Goal: Transaction & Acquisition: Purchase product/service

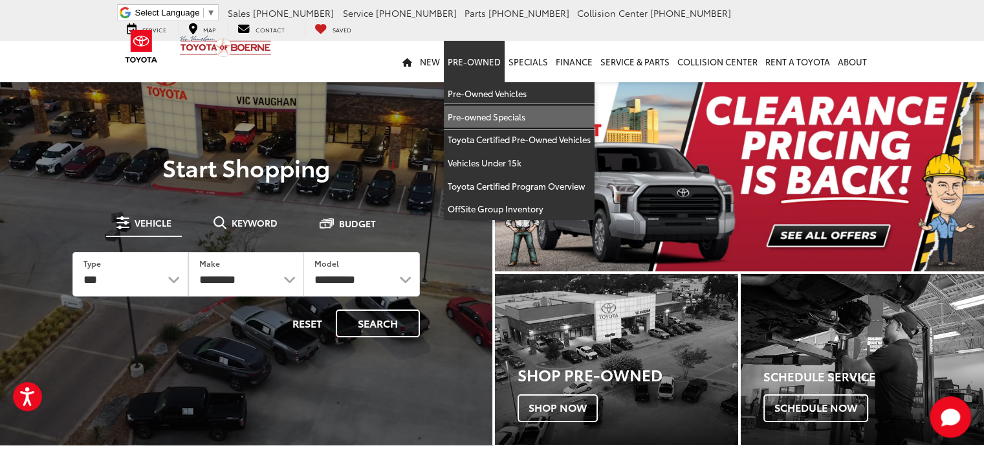
click at [492, 120] on link "Pre-owned Specials" at bounding box center [519, 116] width 151 height 23
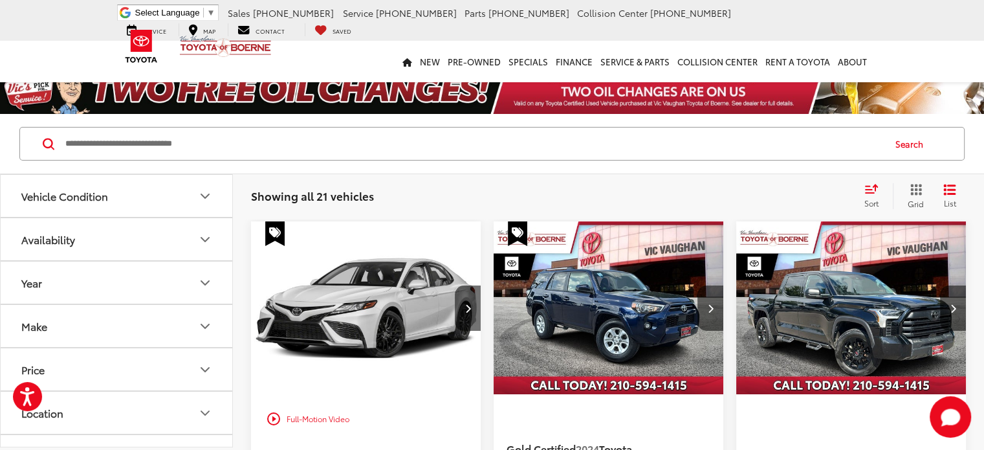
scroll to position [417, 0]
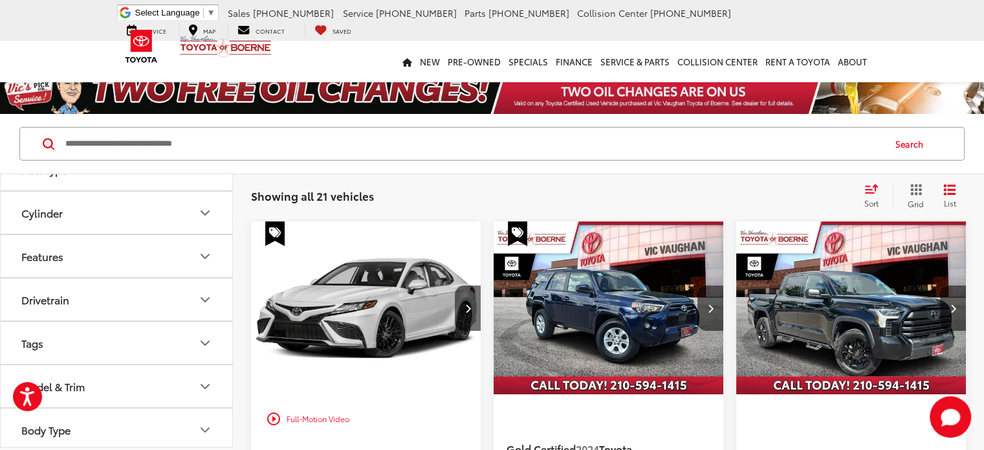
click at [151, 380] on button "Model & Trim" at bounding box center [117, 386] width 233 height 42
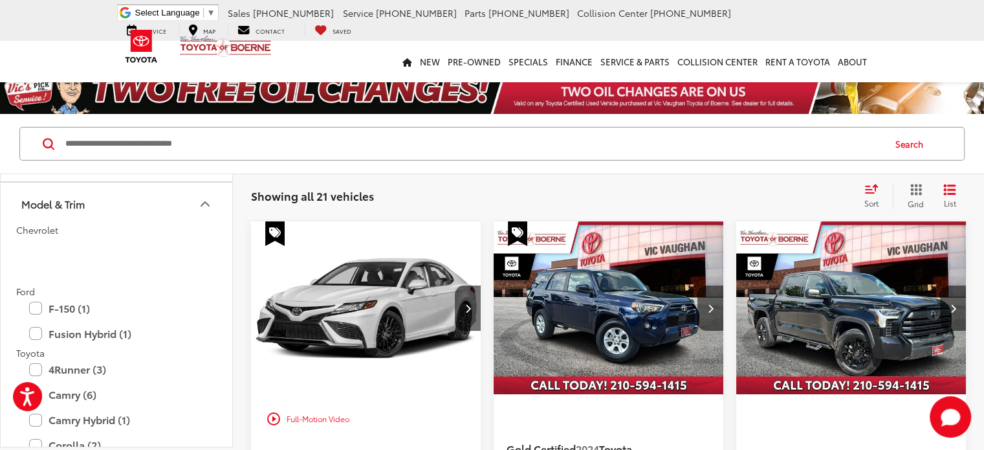
scroll to position [738, 0]
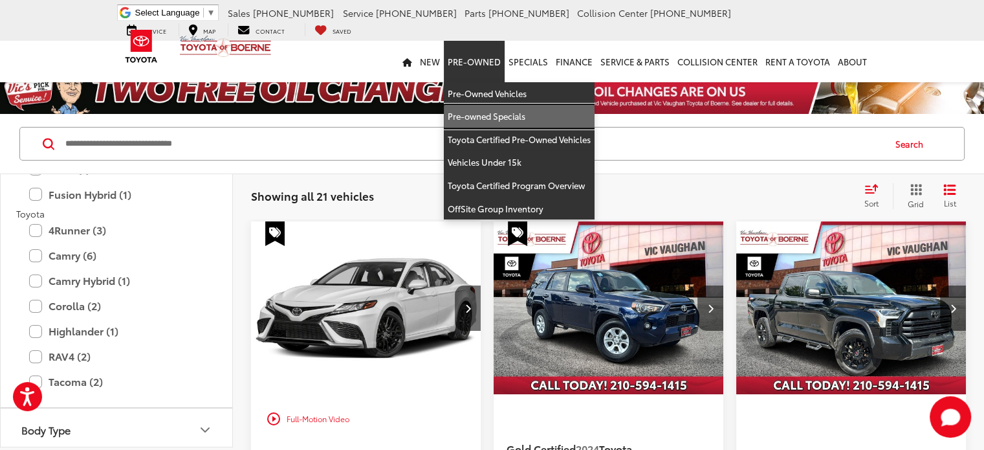
click at [483, 116] on link "Pre-owned Specials" at bounding box center [519, 116] width 151 height 23
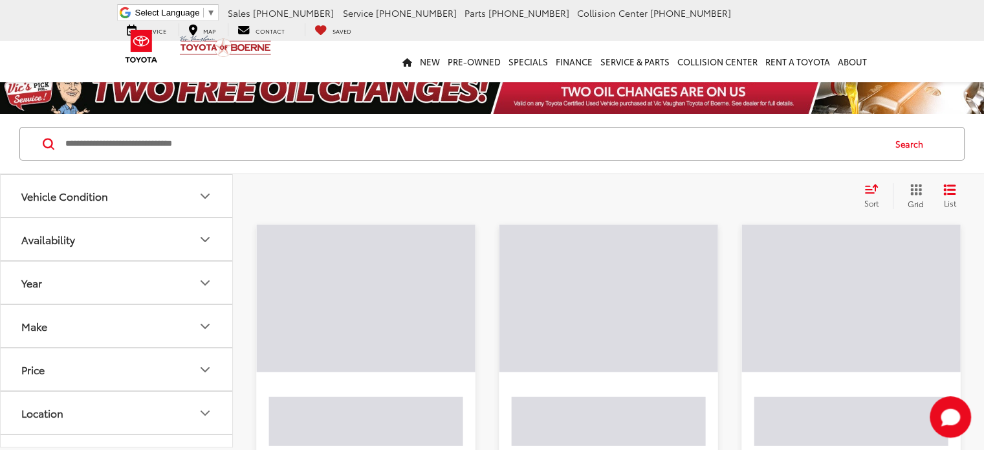
scroll to position [388, 0]
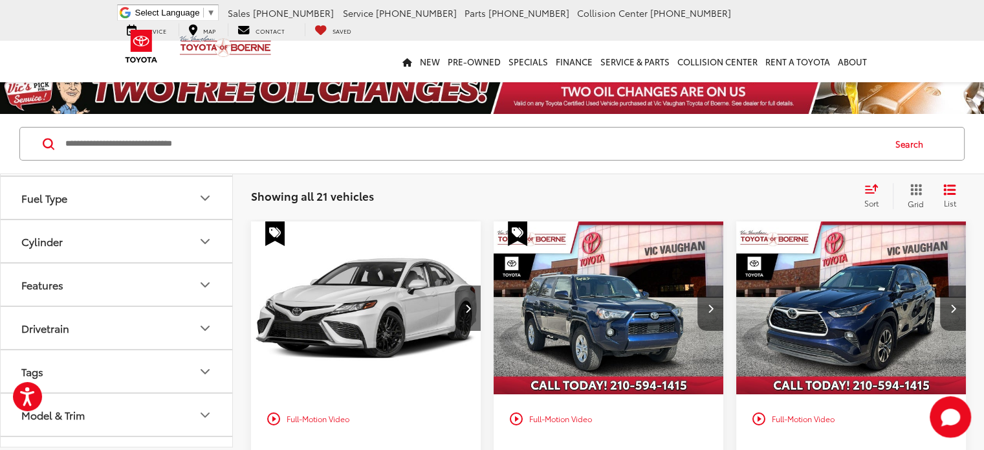
click at [96, 208] on button "Fuel Type" at bounding box center [117, 198] width 233 height 42
click at [93, 240] on button "Cylinder" at bounding box center [117, 241] width 233 height 42
click at [87, 284] on button "Features" at bounding box center [117, 284] width 233 height 42
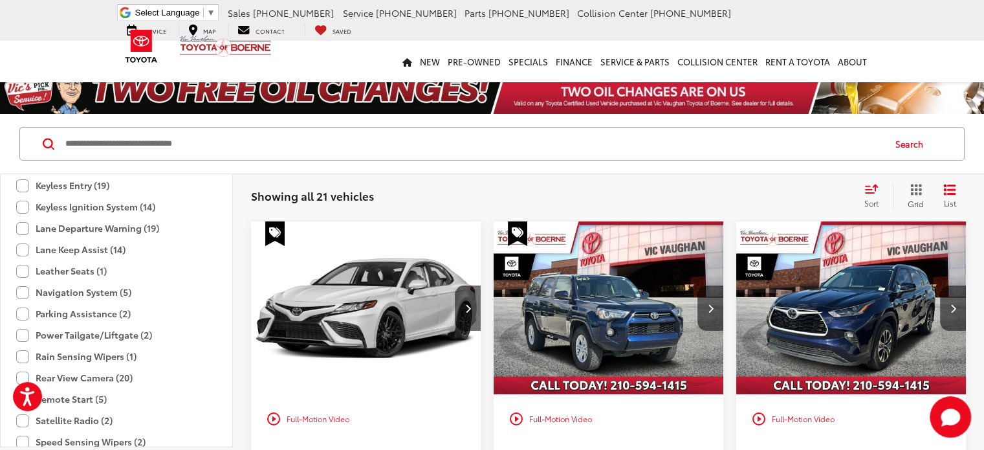
scroll to position [906, 0]
click at [23, 353] on label "Rain Sensing Wipers (1)" at bounding box center [76, 353] width 120 height 21
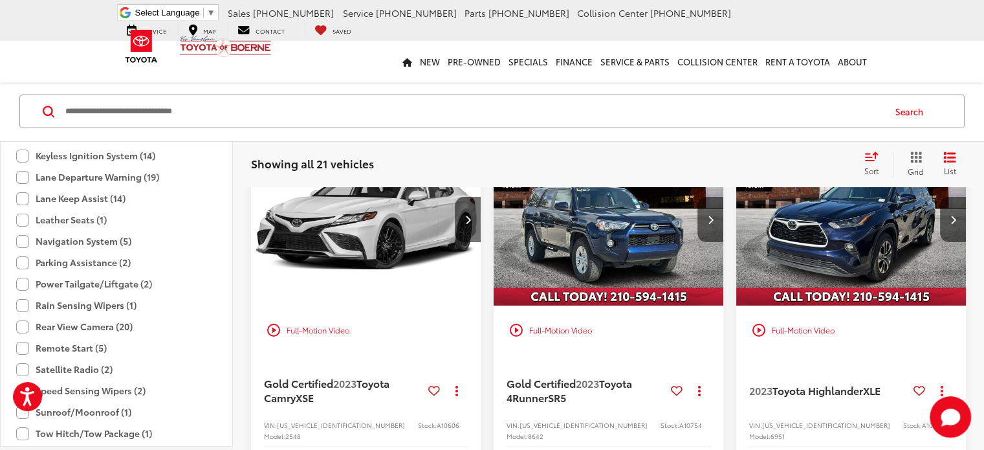
scroll to position [32, 0]
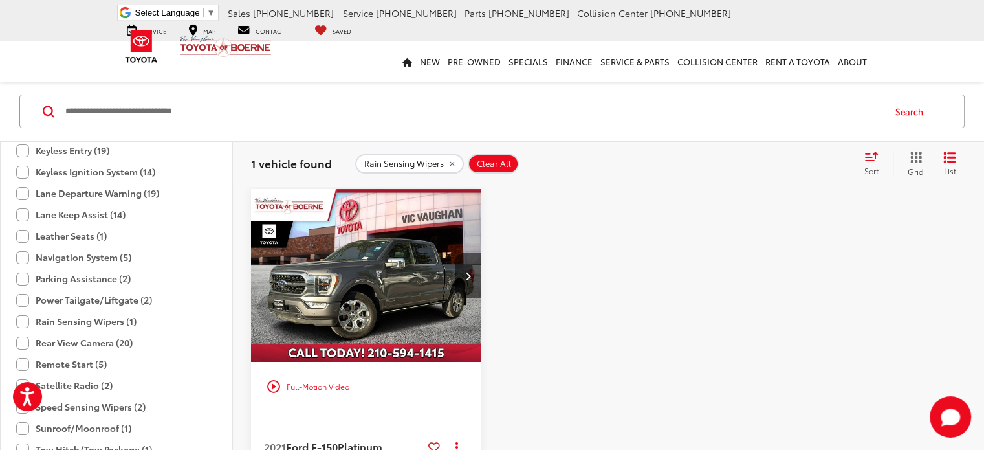
click at [386, 271] on img "2021 Ford F-150 Platinum 0" at bounding box center [366, 276] width 232 height 174
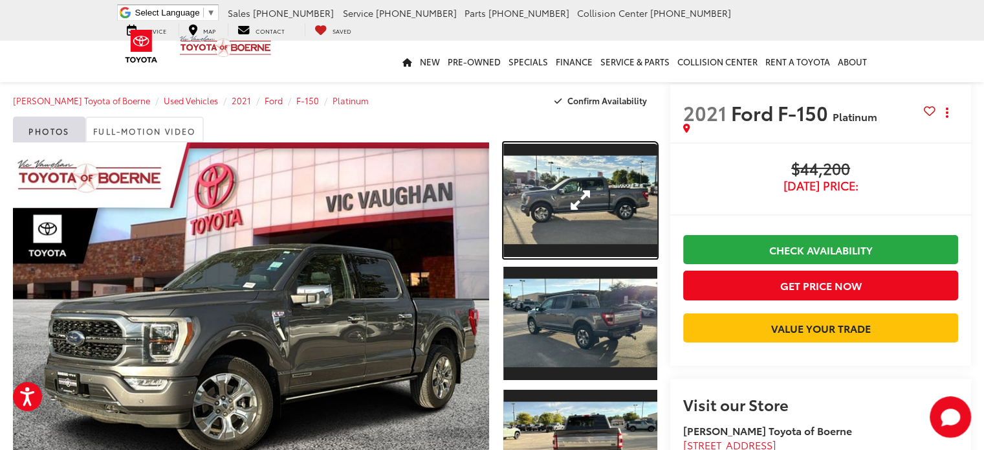
click at [554, 221] on link "Expand Photo 1" at bounding box center [580, 200] width 154 height 116
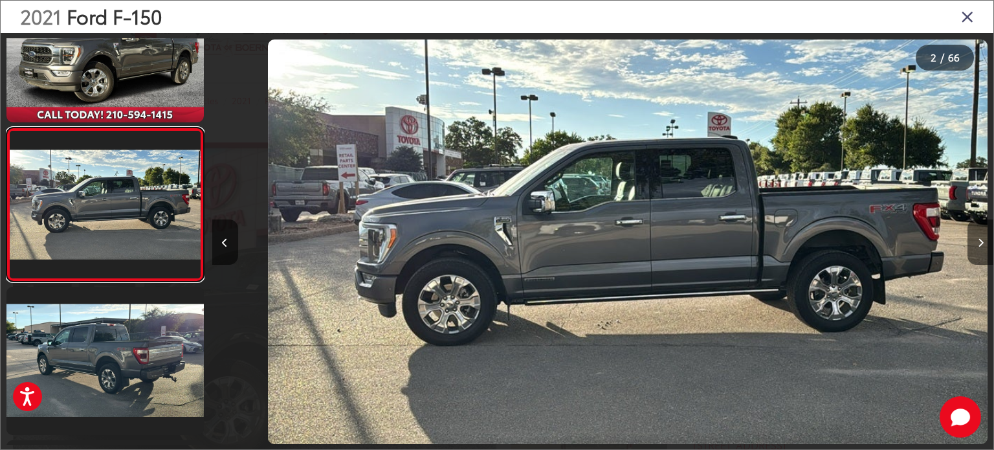
scroll to position [0, 781]
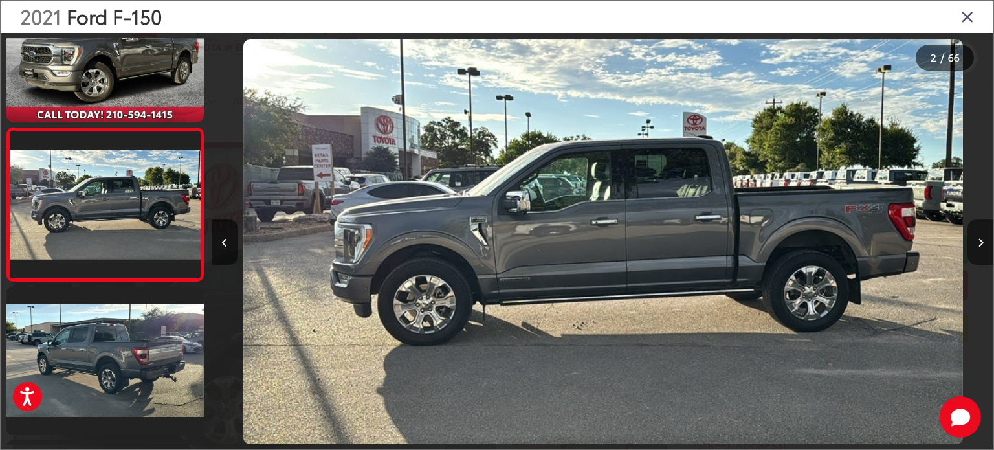
click at [978, 238] on icon "Next image" at bounding box center [981, 242] width 6 height 9
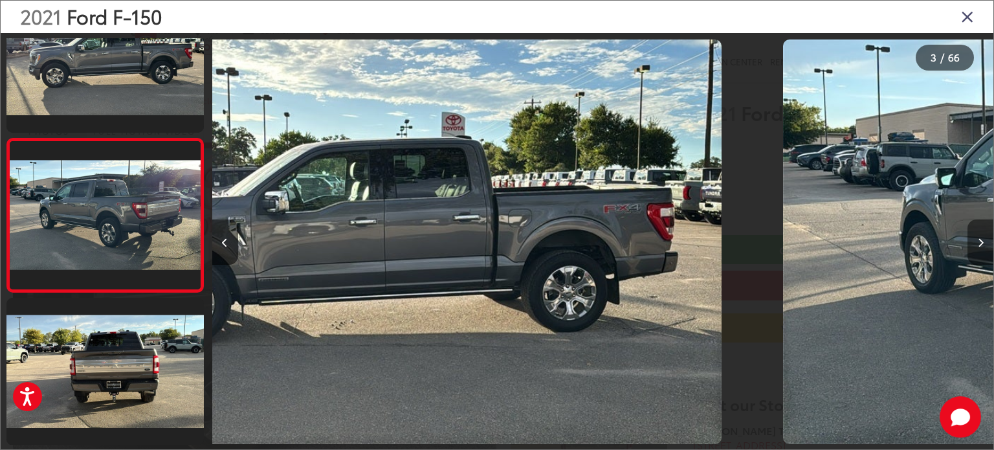
scroll to position [217, 0]
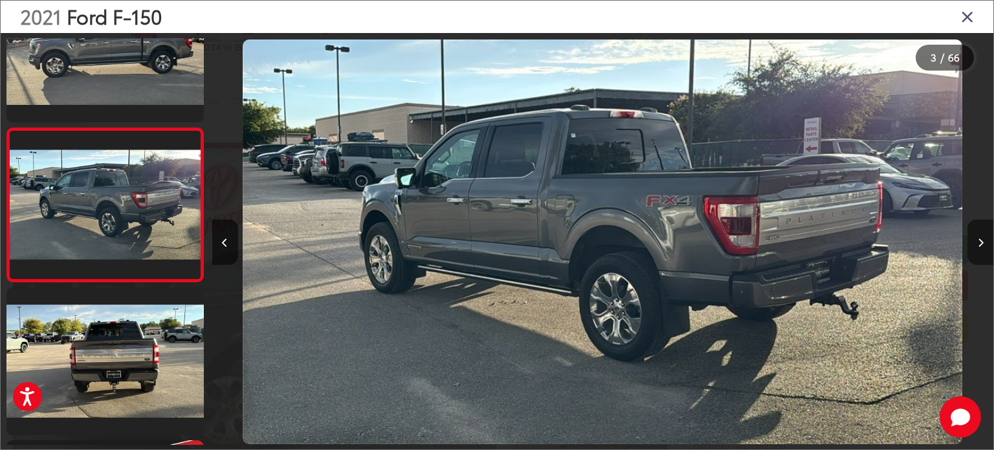
click at [978, 238] on icon "Next image" at bounding box center [981, 242] width 6 height 9
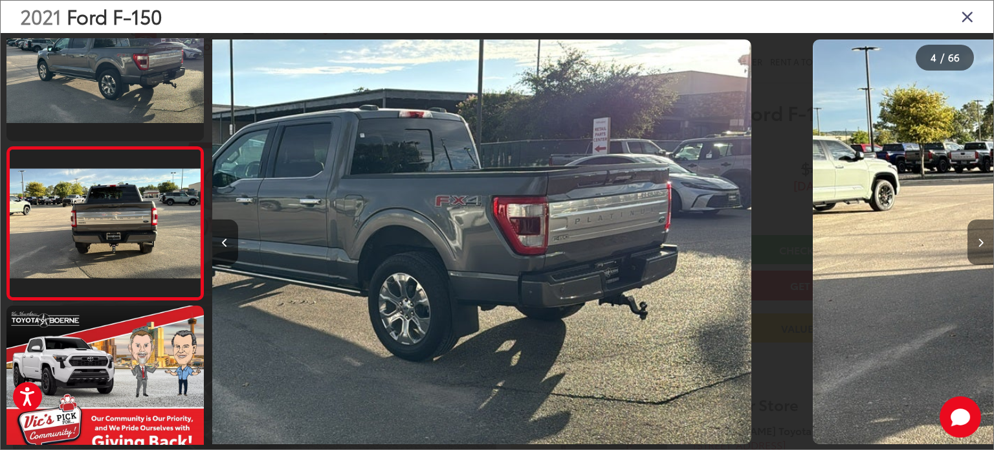
scroll to position [371, 0]
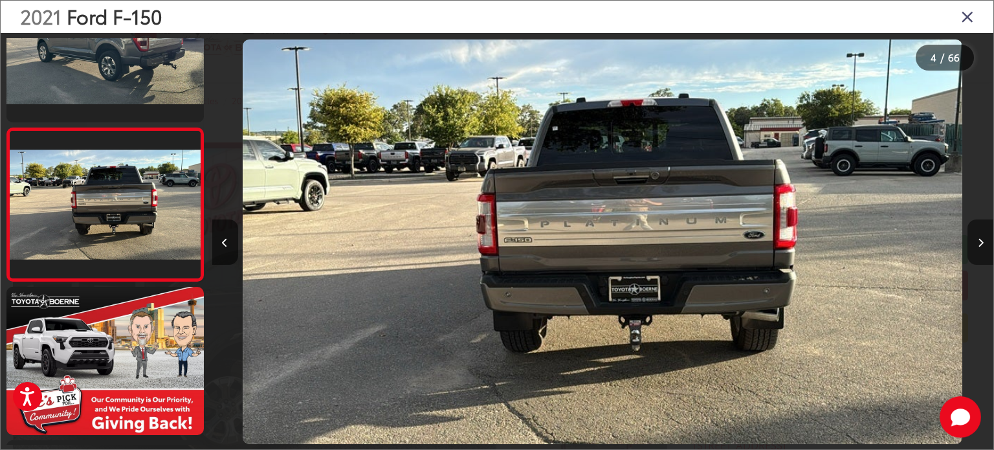
click at [978, 238] on icon "Next image" at bounding box center [981, 242] width 6 height 9
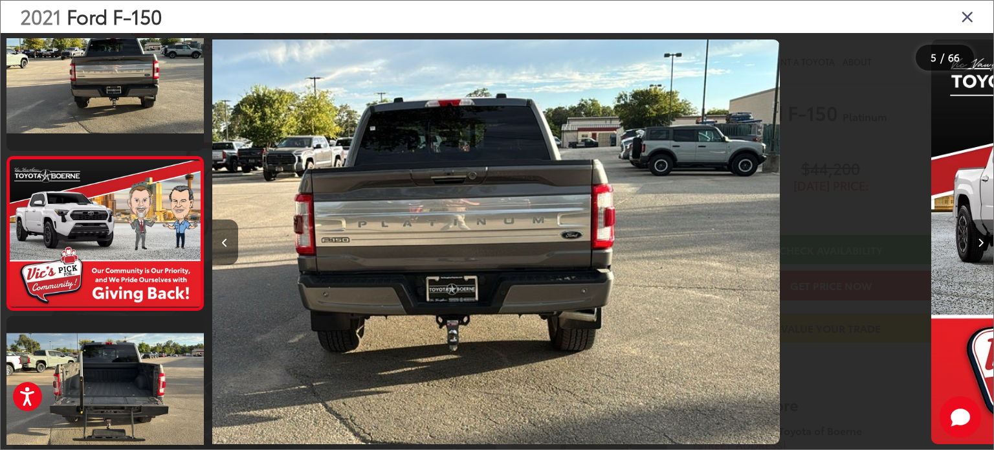
scroll to position [525, 0]
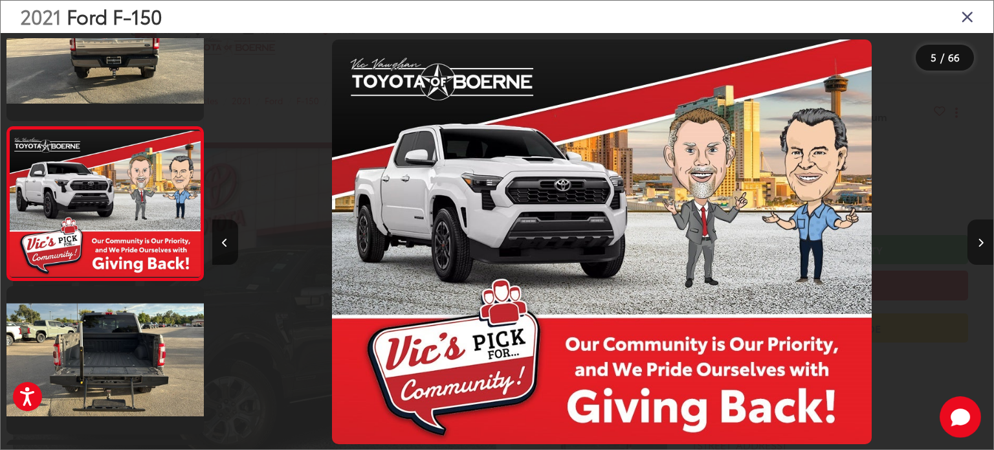
click at [978, 238] on icon "Next image" at bounding box center [981, 242] width 6 height 9
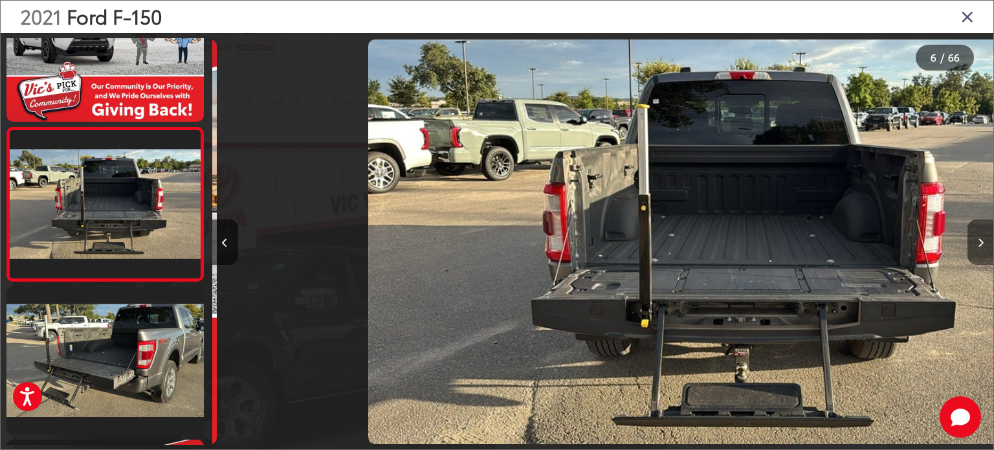
scroll to position [0, 3906]
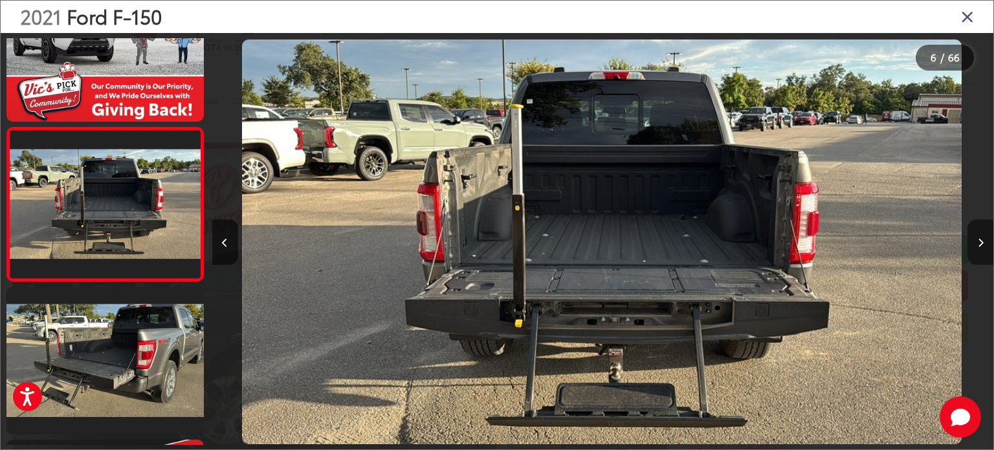
click at [978, 238] on icon "Next image" at bounding box center [981, 242] width 6 height 9
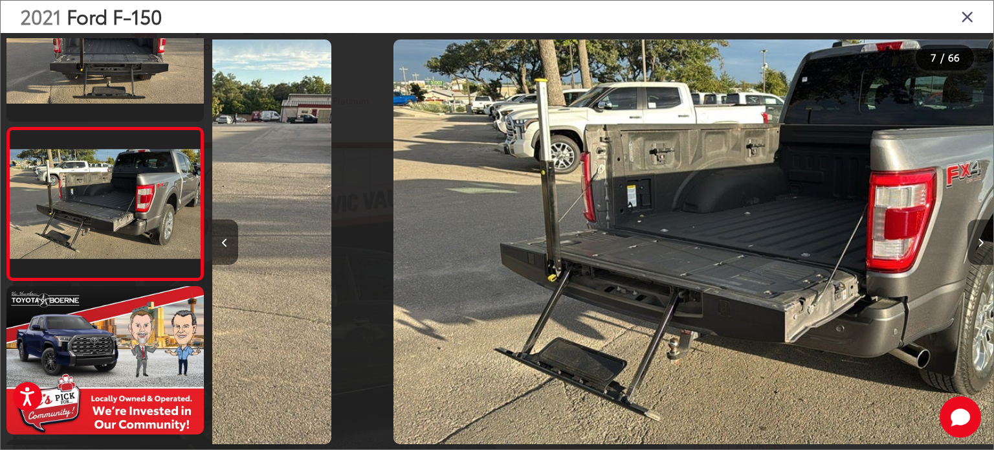
scroll to position [0, 4687]
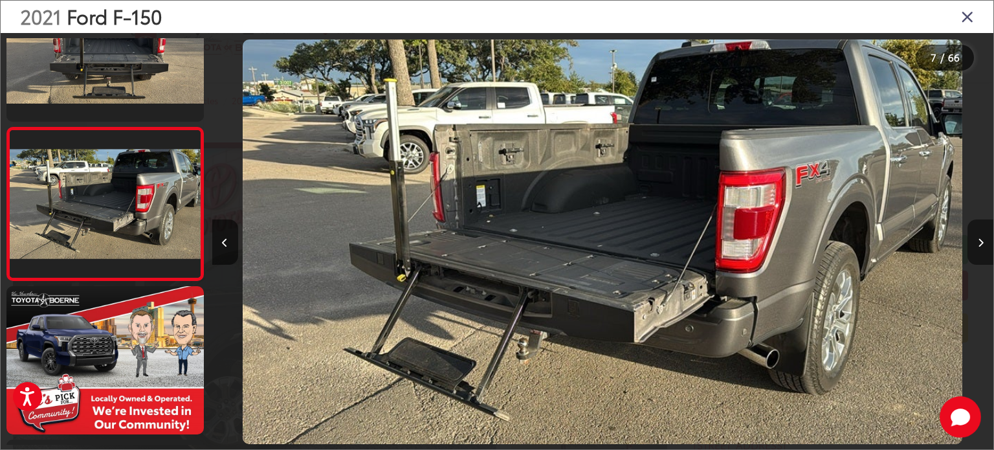
click at [978, 238] on icon "Next image" at bounding box center [981, 242] width 6 height 9
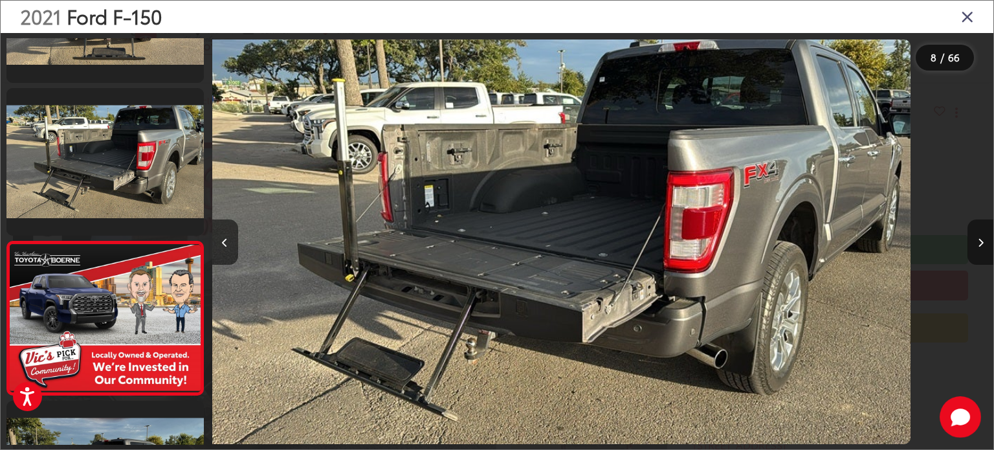
scroll to position [0, 0]
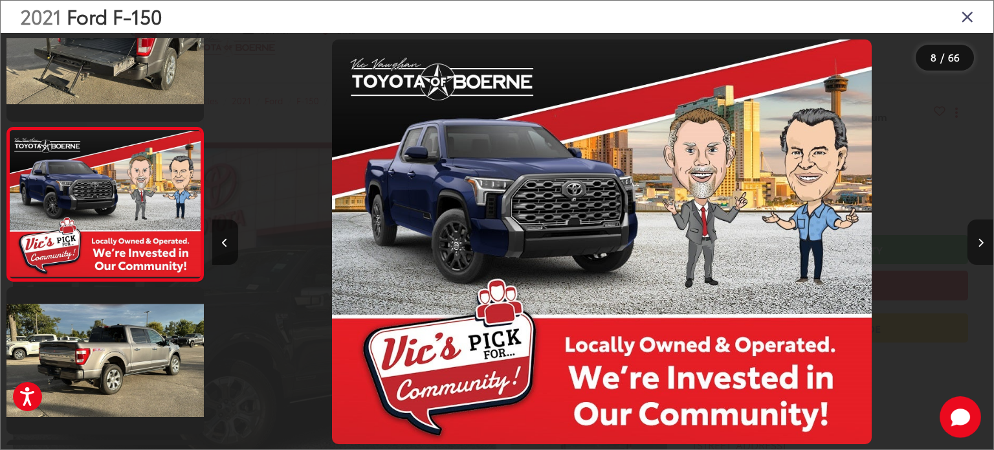
click at [978, 238] on icon "Next image" at bounding box center [981, 242] width 6 height 9
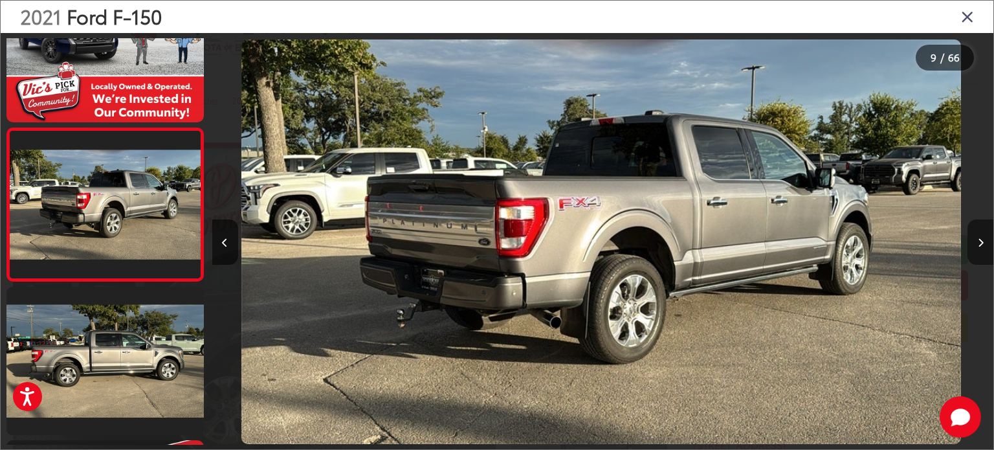
click at [981, 244] on icon "Next image" at bounding box center [981, 242] width 6 height 9
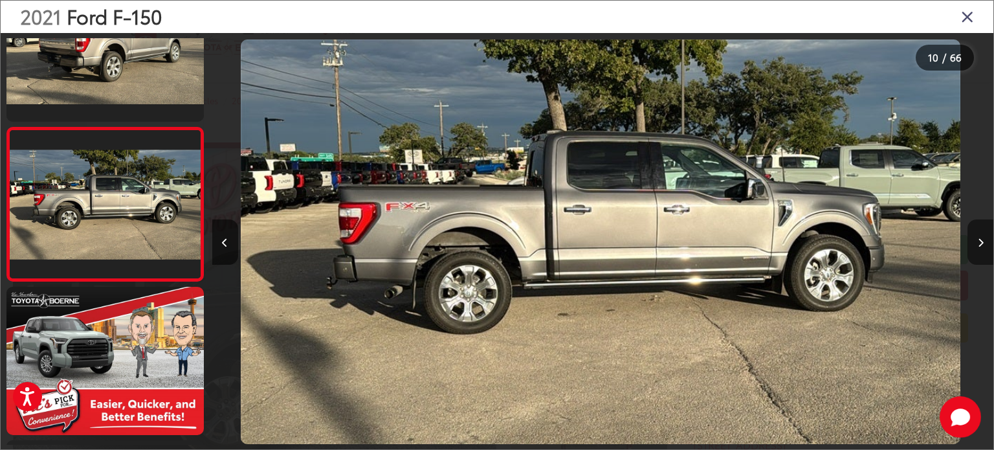
click at [981, 244] on icon "Next image" at bounding box center [981, 242] width 6 height 9
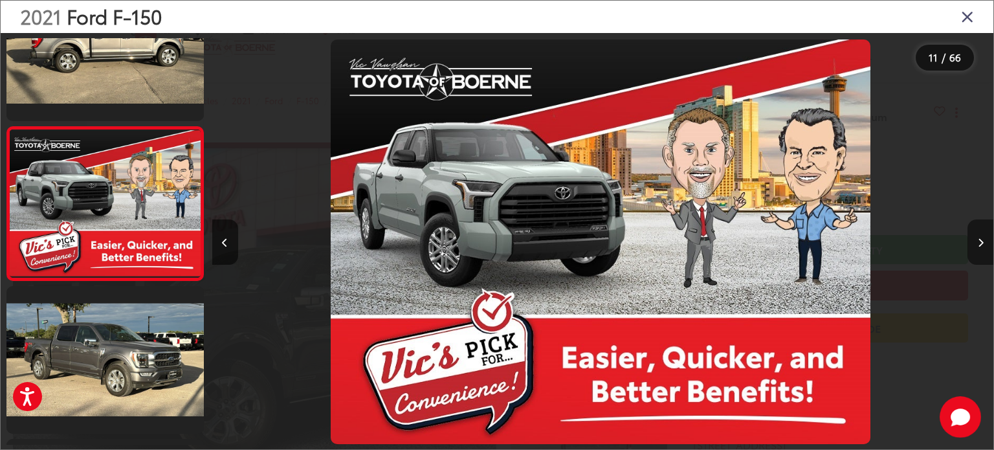
click at [981, 244] on icon "Next image" at bounding box center [981, 242] width 6 height 9
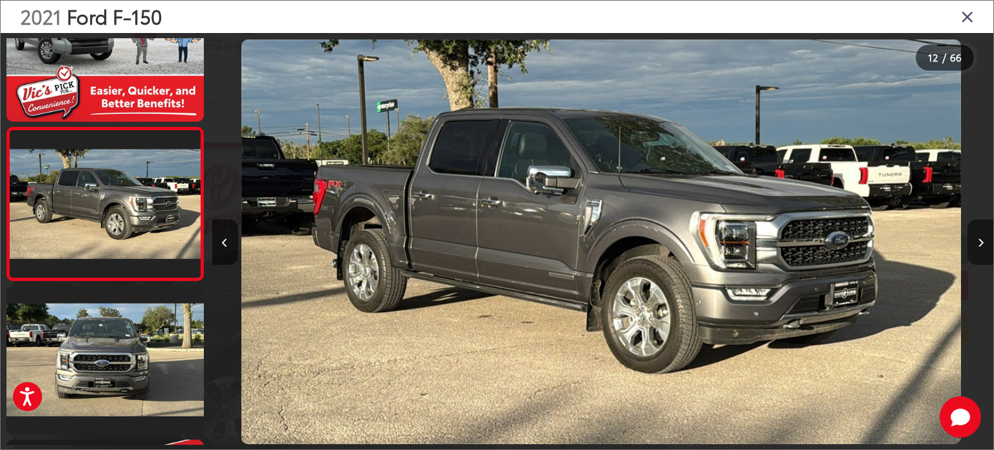
click at [983, 239] on button "Next image" at bounding box center [980, 241] width 26 height 45
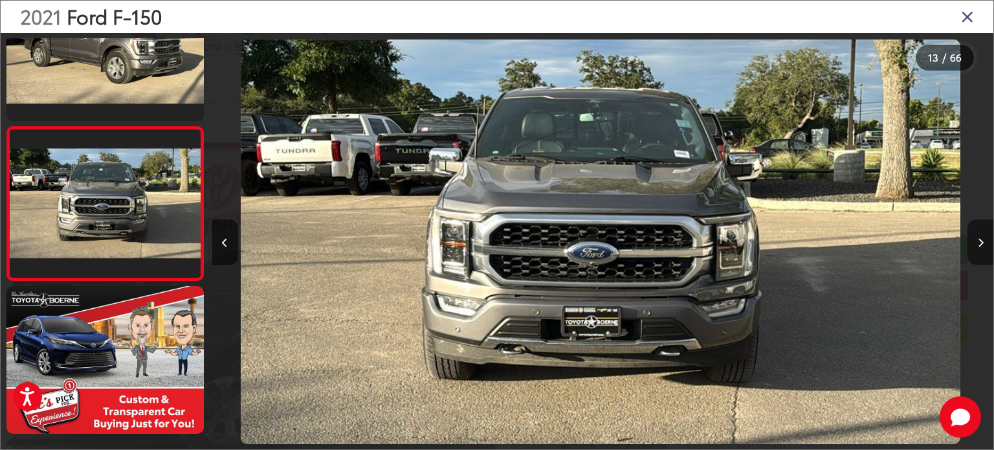
click at [978, 240] on icon "Next image" at bounding box center [981, 242] width 6 height 9
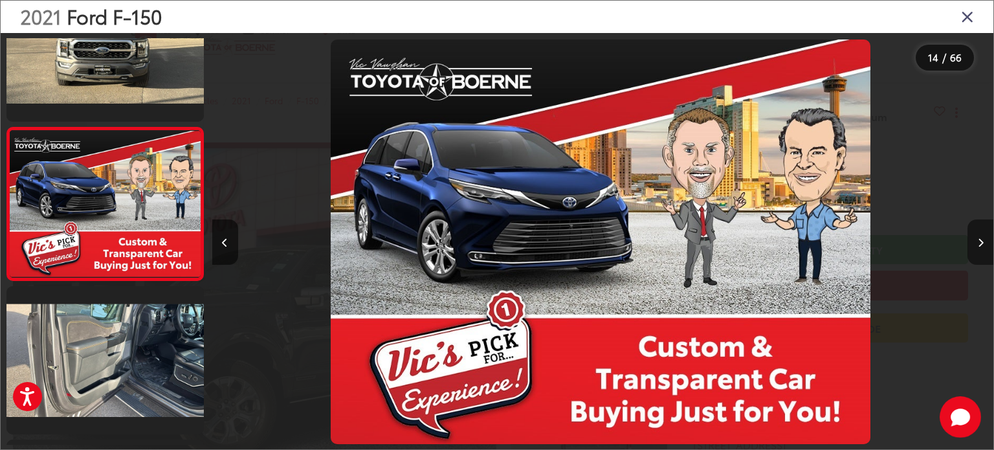
click at [978, 240] on icon "Next image" at bounding box center [981, 242] width 6 height 9
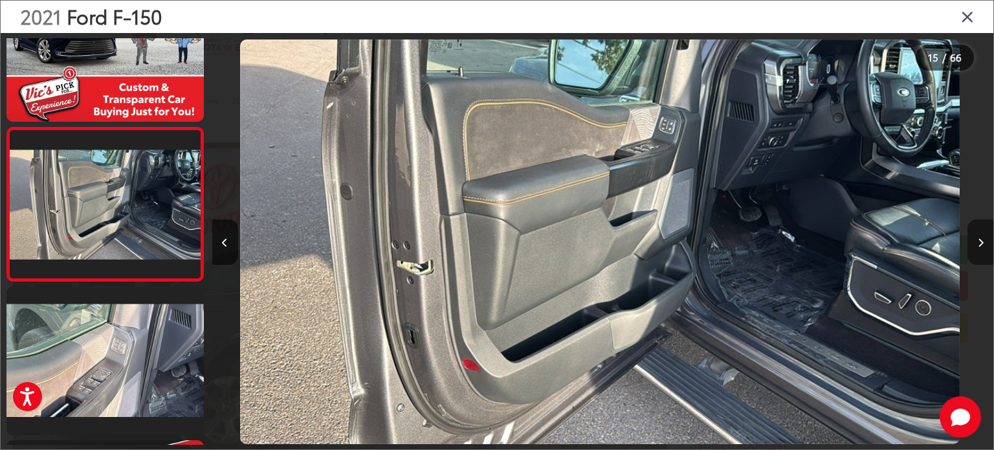
click at [974, 240] on button "Next image" at bounding box center [980, 241] width 26 height 45
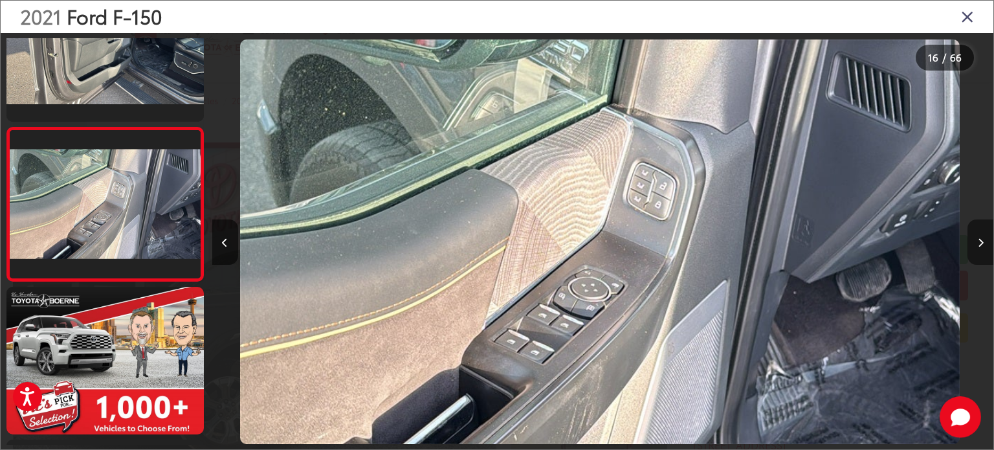
click at [974, 240] on button "Next image" at bounding box center [980, 241] width 26 height 45
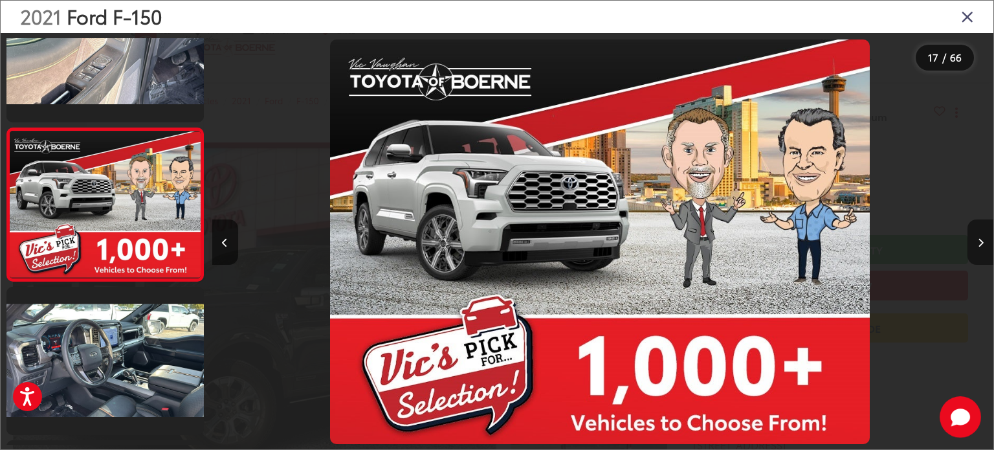
click at [974, 240] on button "Next image" at bounding box center [980, 241] width 26 height 45
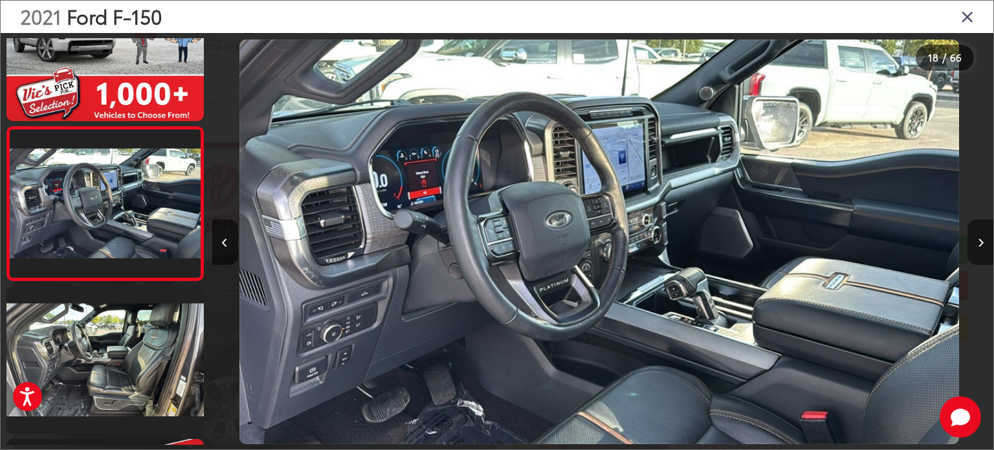
click at [980, 241] on icon "Next image" at bounding box center [981, 242] width 6 height 9
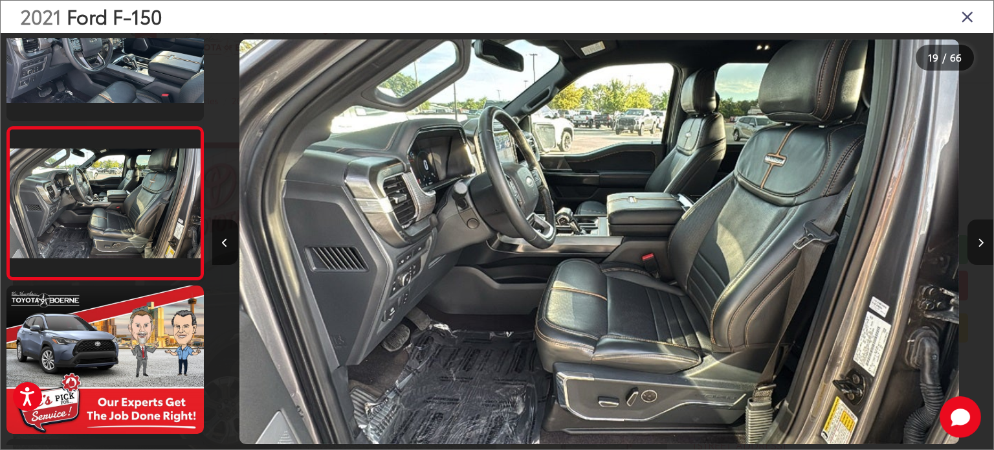
click at [978, 241] on icon "Next image" at bounding box center [981, 242] width 6 height 9
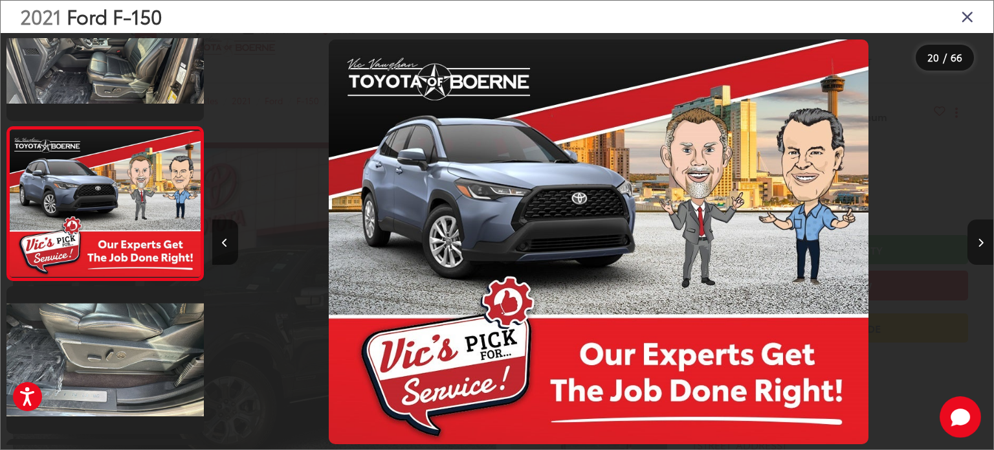
click at [976, 232] on button "Next image" at bounding box center [980, 241] width 26 height 45
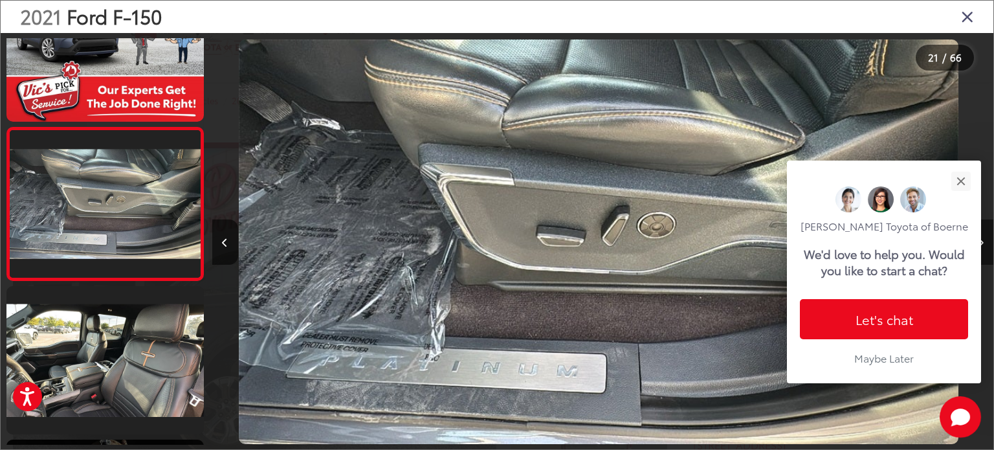
click at [981, 241] on icon "Next image" at bounding box center [981, 242] width 6 height 9
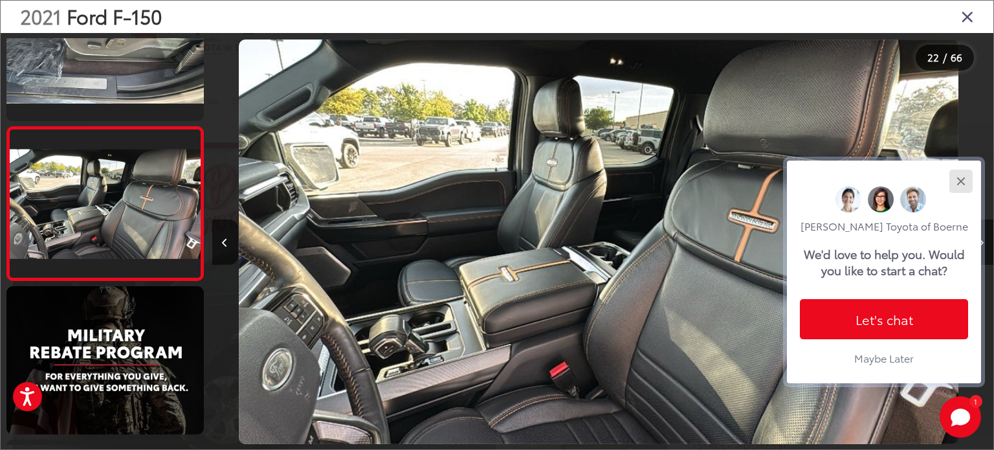
click at [963, 181] on button "Close" at bounding box center [961, 181] width 28 height 28
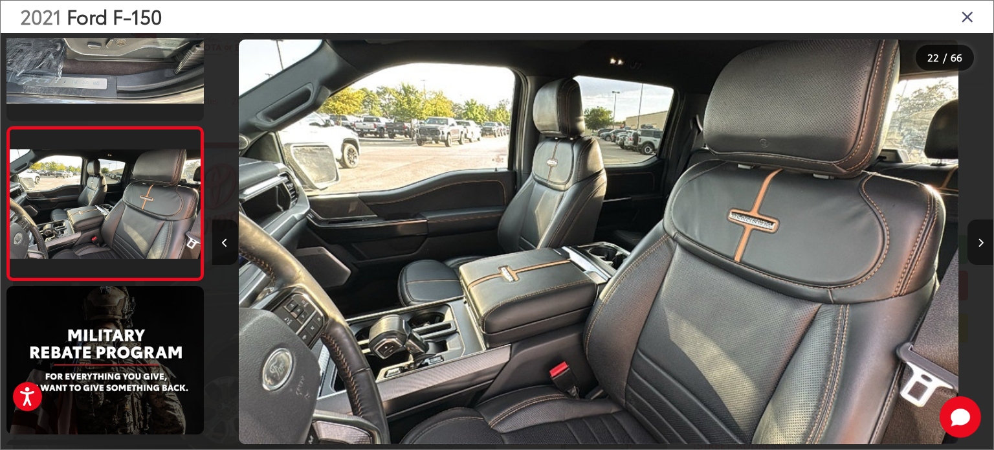
click at [981, 246] on icon "Next image" at bounding box center [981, 242] width 6 height 9
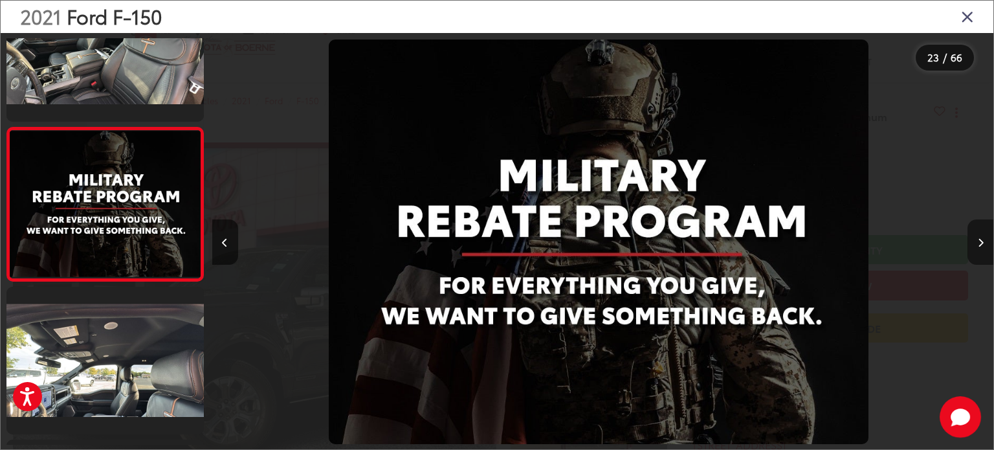
click at [973, 236] on button "Next image" at bounding box center [980, 241] width 26 height 45
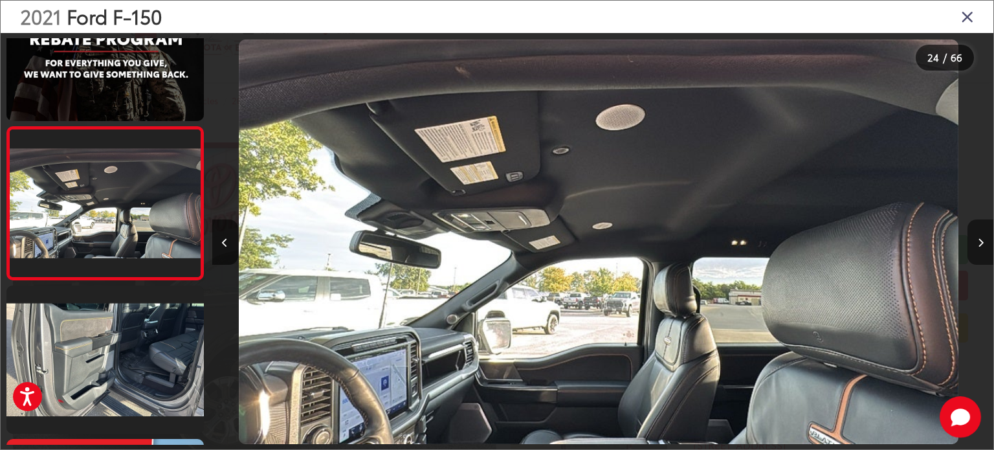
click at [973, 236] on button "Next image" at bounding box center [980, 241] width 26 height 45
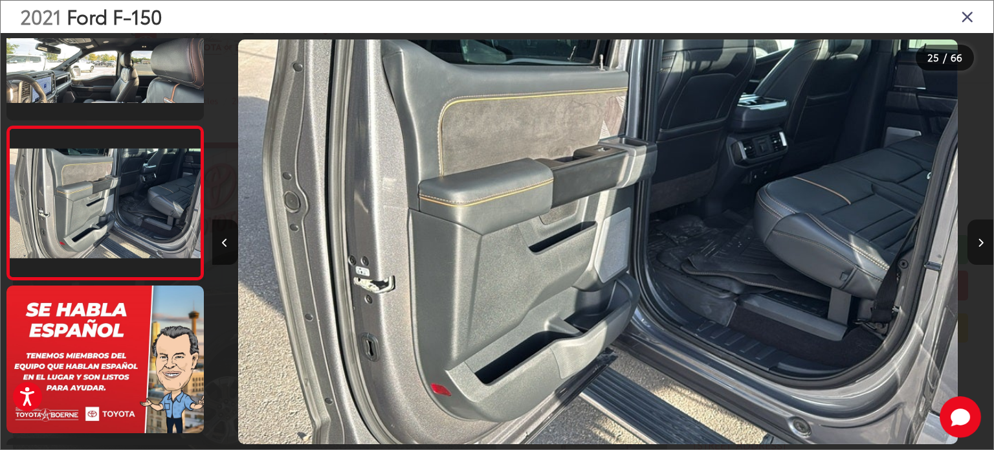
click at [973, 236] on button "Next image" at bounding box center [980, 241] width 26 height 45
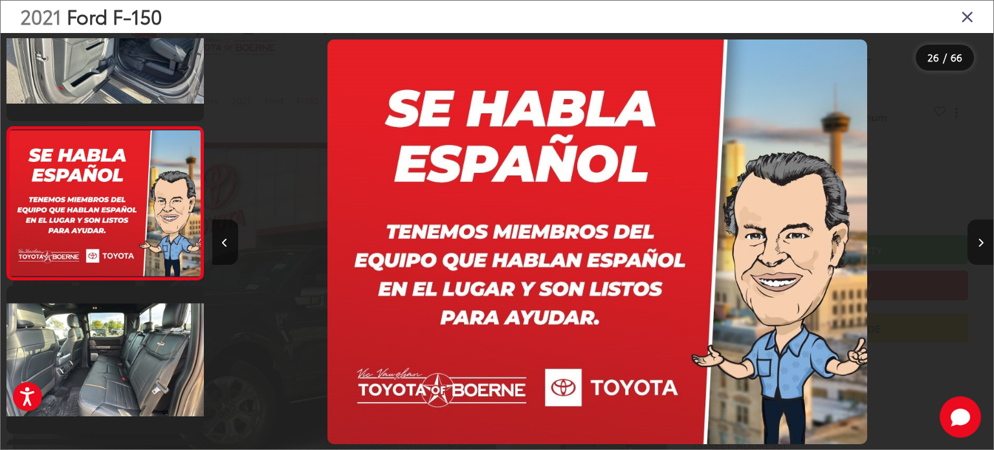
click at [974, 232] on button "Next image" at bounding box center [980, 241] width 26 height 45
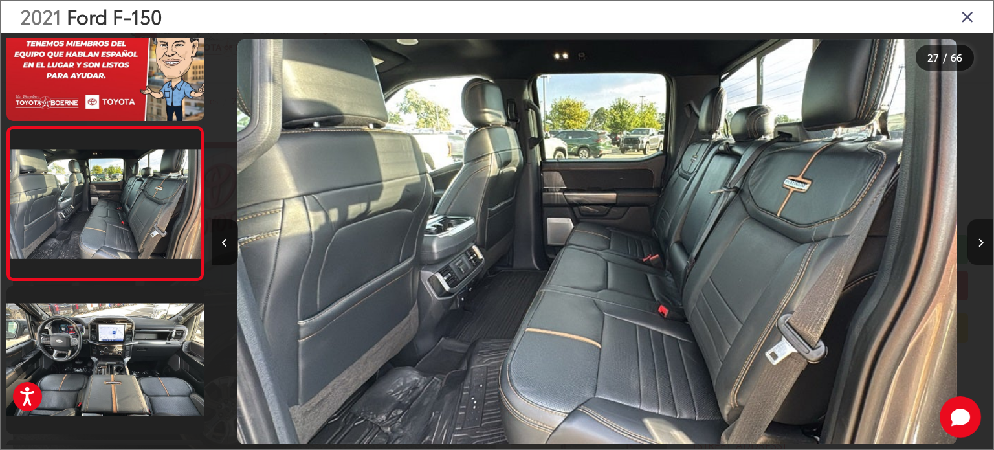
click at [974, 246] on button "Next image" at bounding box center [980, 241] width 26 height 45
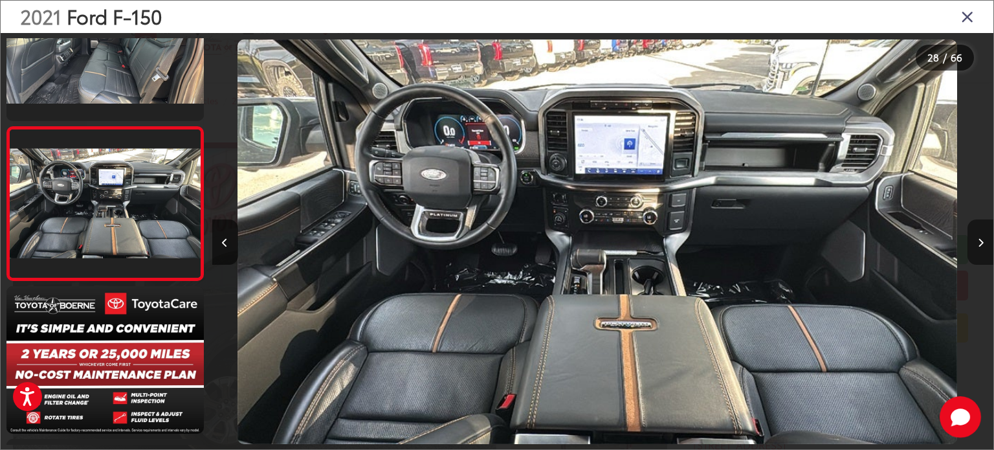
click at [976, 238] on button "Next image" at bounding box center [980, 241] width 26 height 45
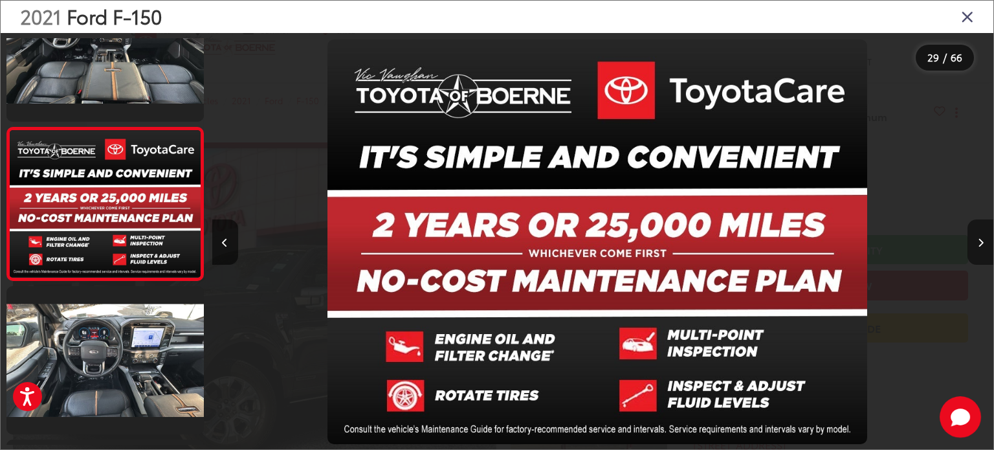
click at [974, 239] on button "Next image" at bounding box center [980, 241] width 26 height 45
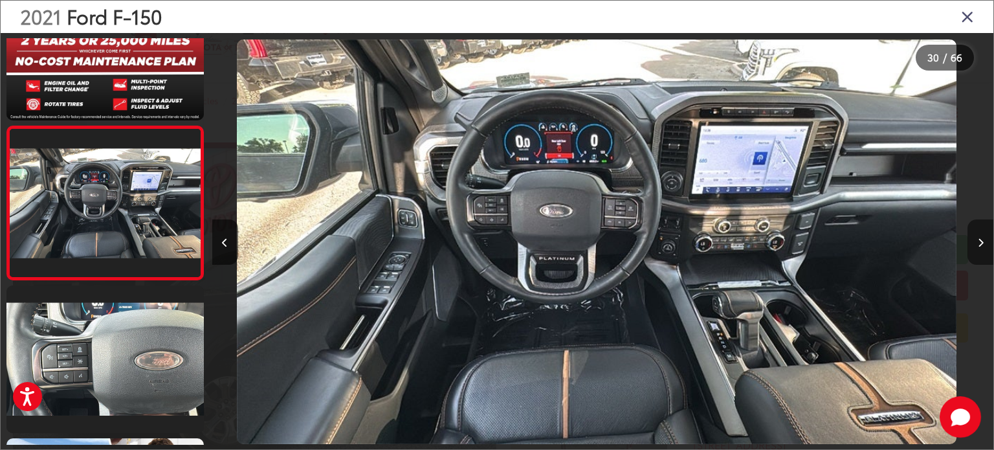
click at [979, 244] on icon "Next image" at bounding box center [981, 242] width 6 height 9
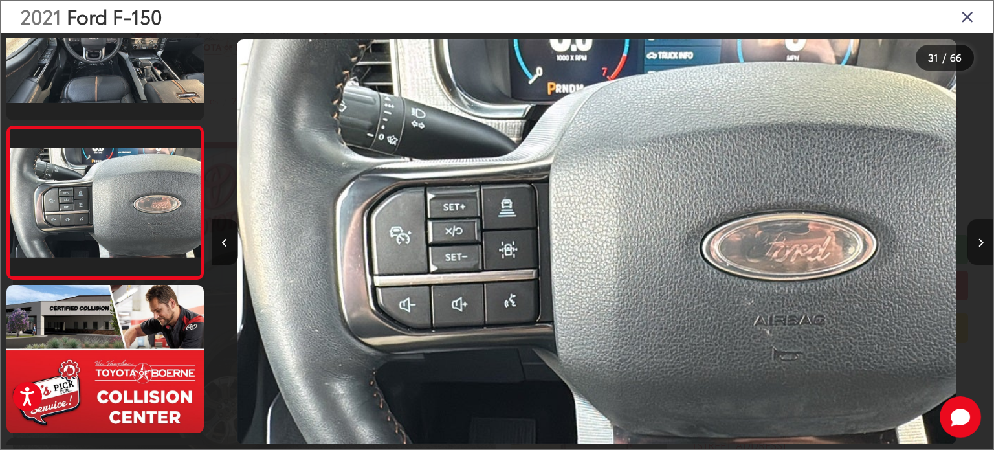
click at [979, 244] on icon "Next image" at bounding box center [981, 242] width 6 height 9
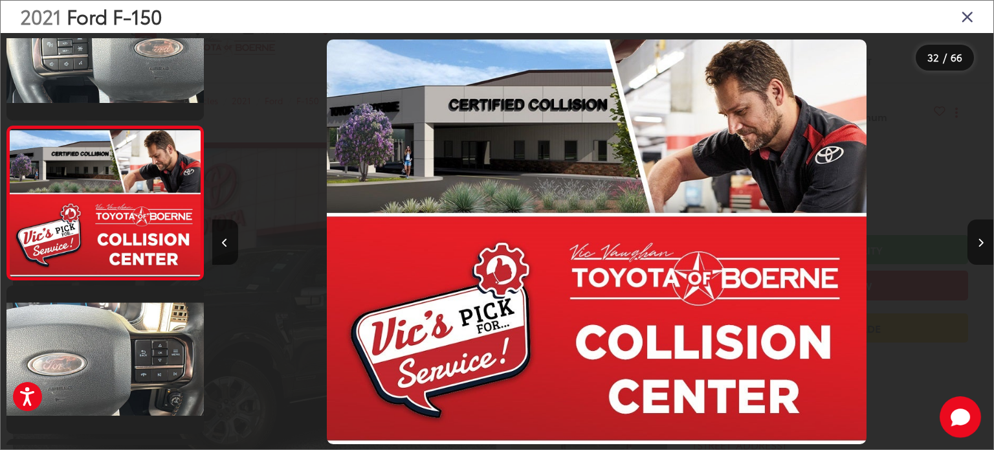
click at [965, 16] on icon "Close gallery" at bounding box center [967, 16] width 13 height 17
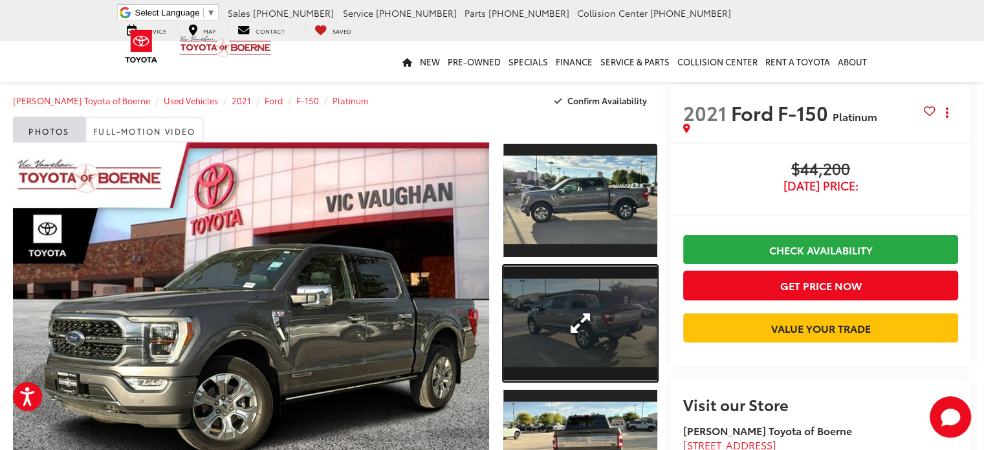
click at [516, 298] on link "Expand Photo 2" at bounding box center [580, 323] width 154 height 116
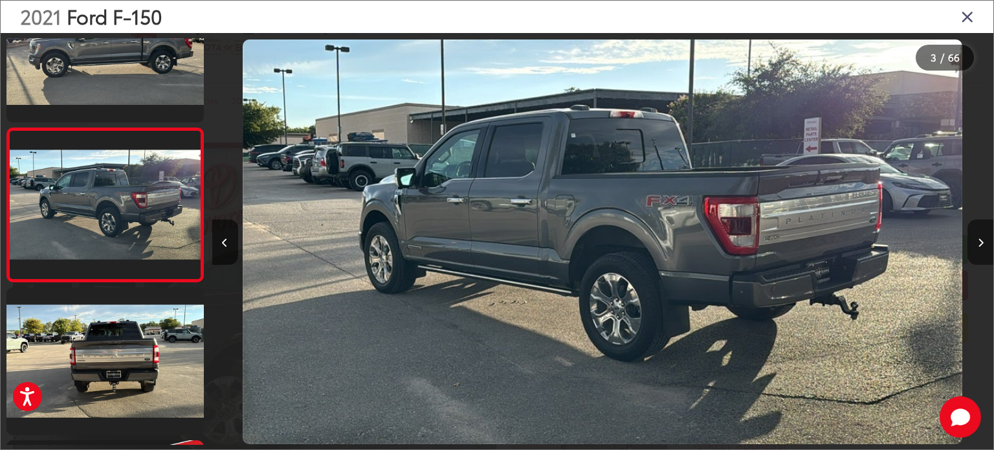
click at [972, 237] on button "Next image" at bounding box center [980, 241] width 26 height 45
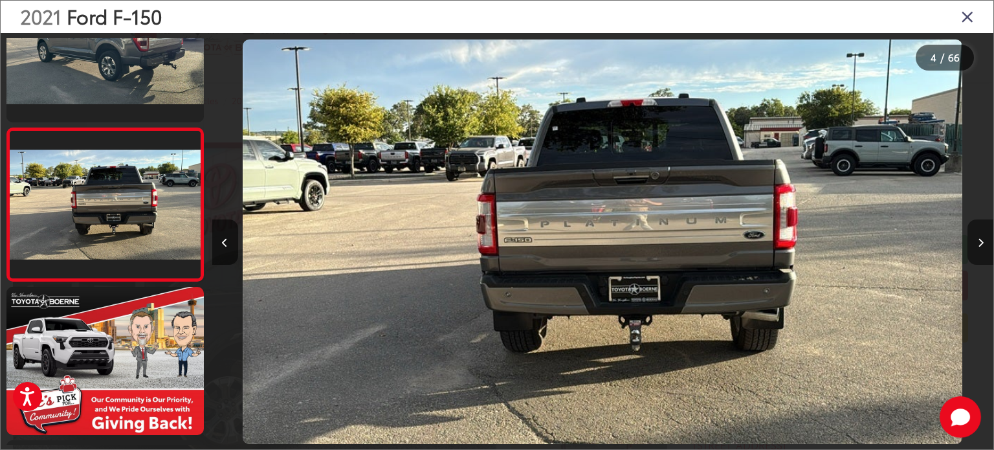
click at [971, 236] on button "Next image" at bounding box center [980, 241] width 26 height 45
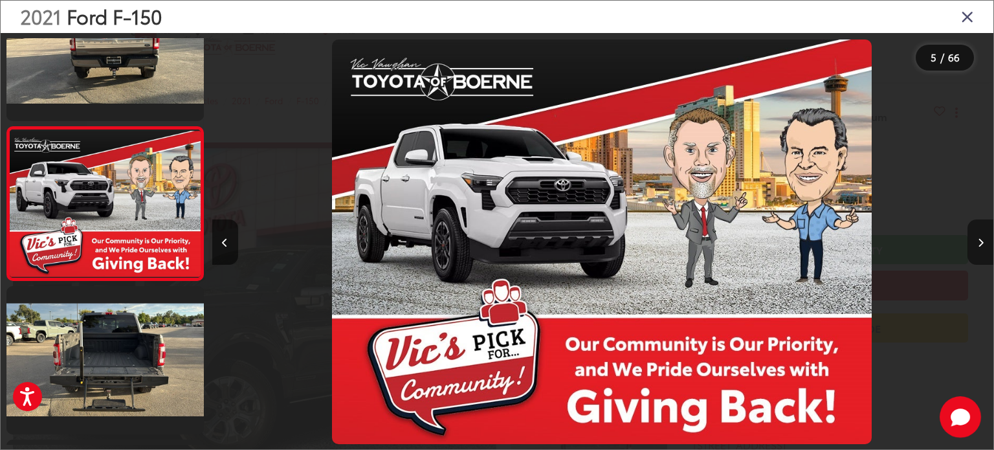
click at [971, 236] on button "Next image" at bounding box center [980, 241] width 26 height 45
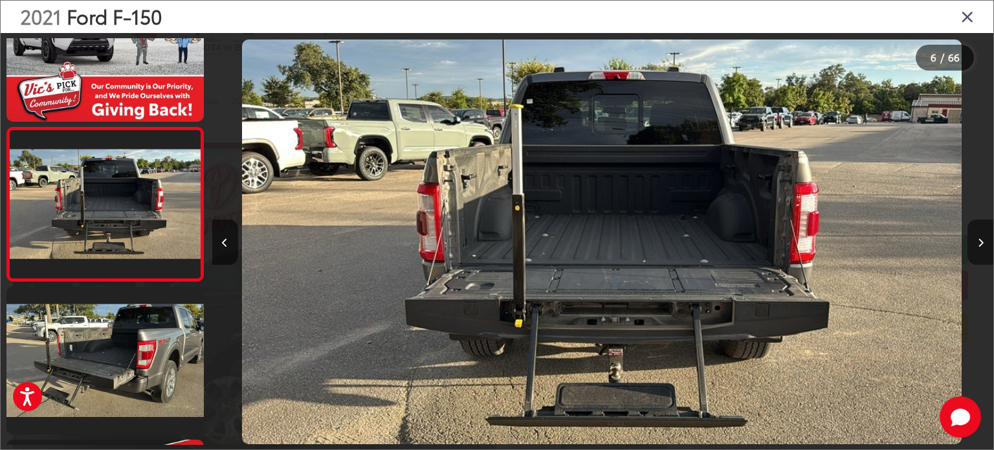
click at [971, 236] on button "Next image" at bounding box center [980, 241] width 26 height 45
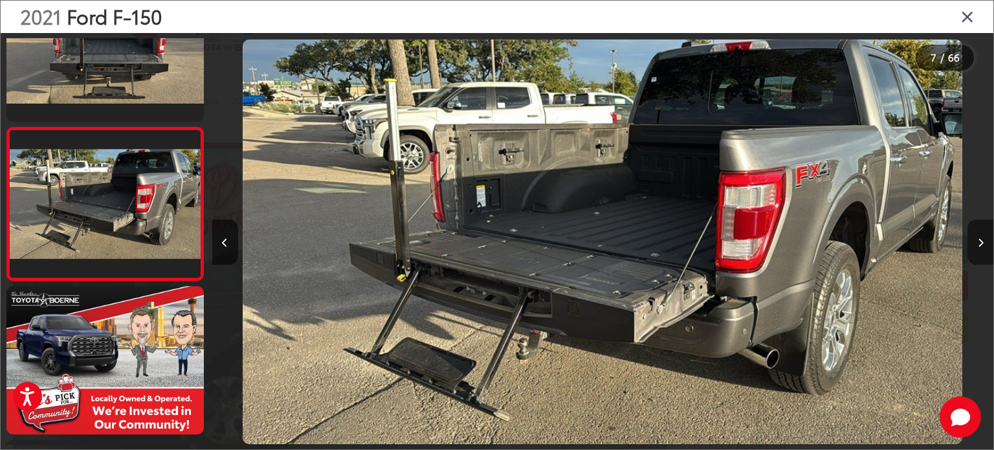
click at [971, 236] on button "Next image" at bounding box center [980, 241] width 26 height 45
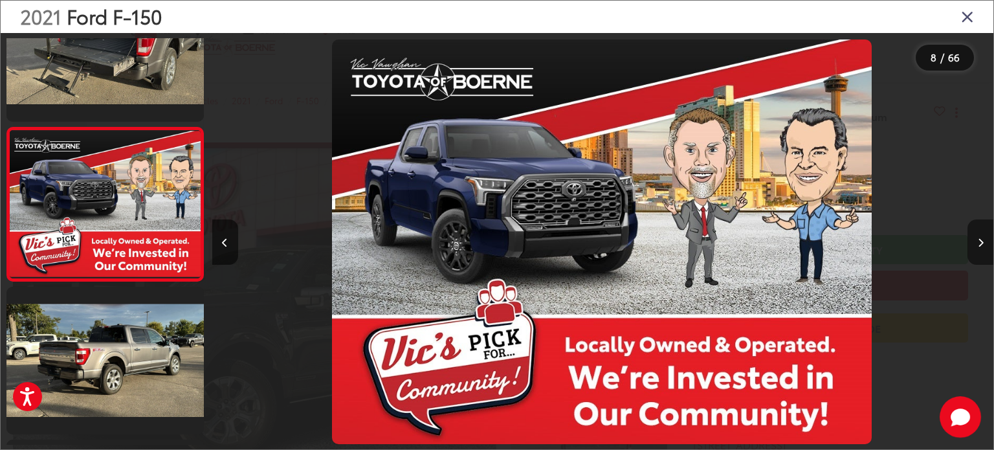
click at [971, 236] on button "Next image" at bounding box center [980, 241] width 26 height 45
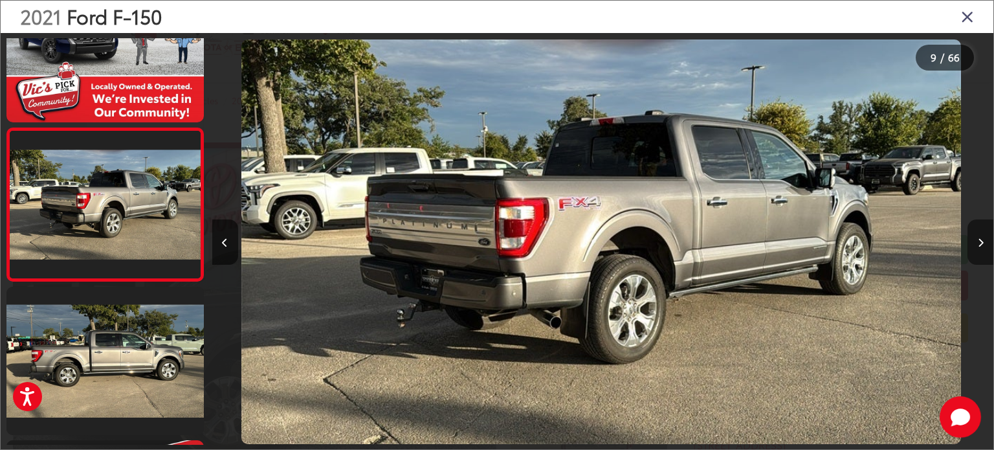
click at [971, 236] on button "Next image" at bounding box center [980, 241] width 26 height 45
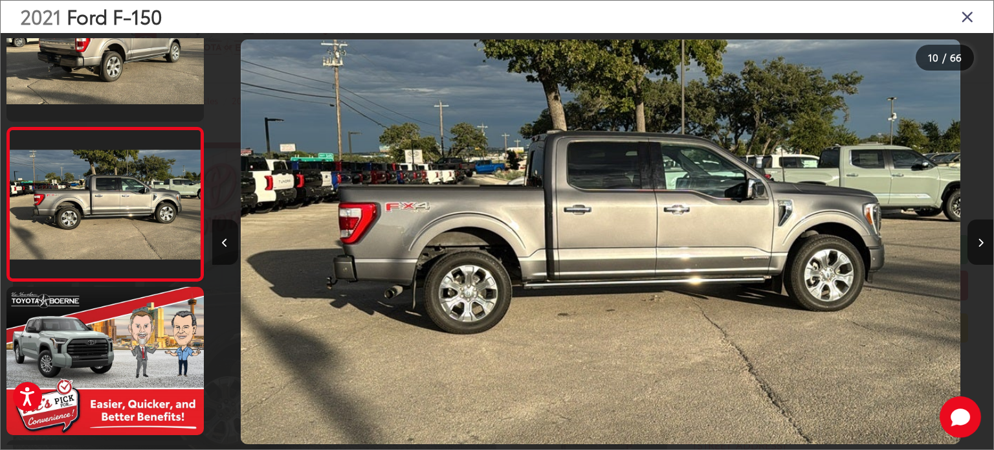
click at [973, 21] on icon "Close gallery" at bounding box center [967, 16] width 13 height 17
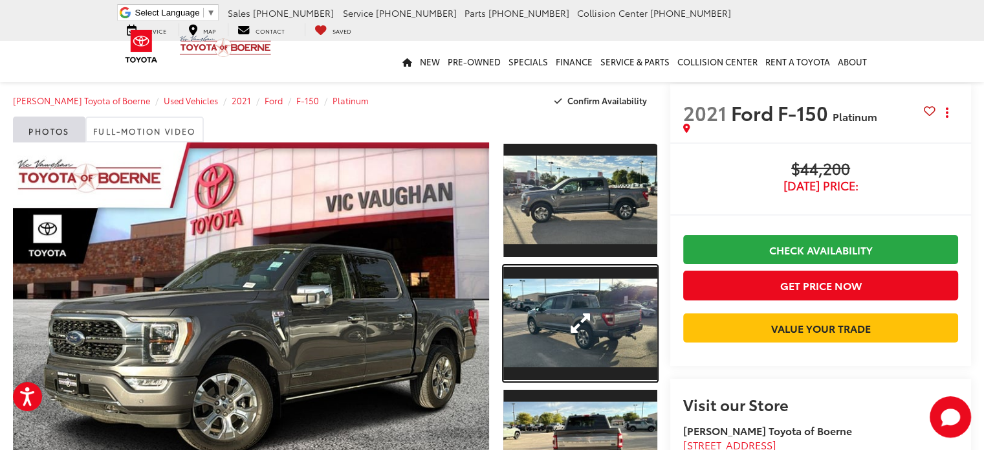
click at [569, 303] on link "Expand Photo 2" at bounding box center [580, 323] width 154 height 116
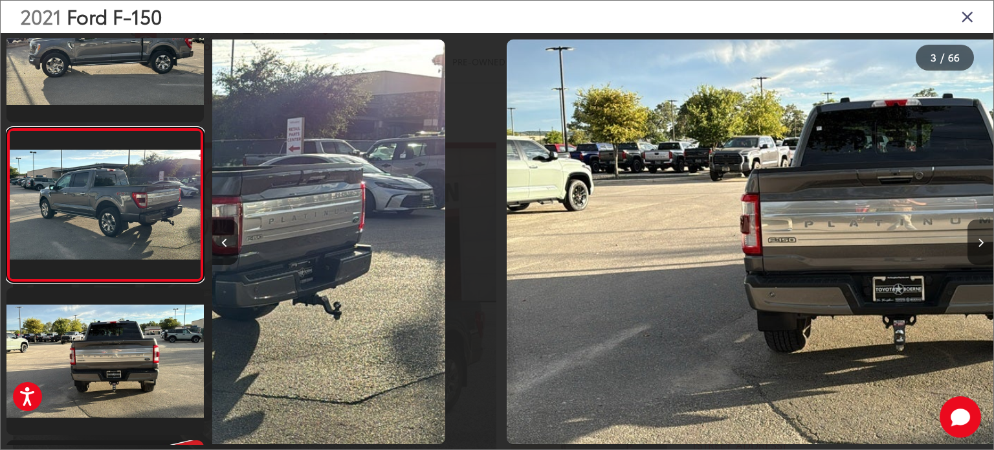
scroll to position [0, 1562]
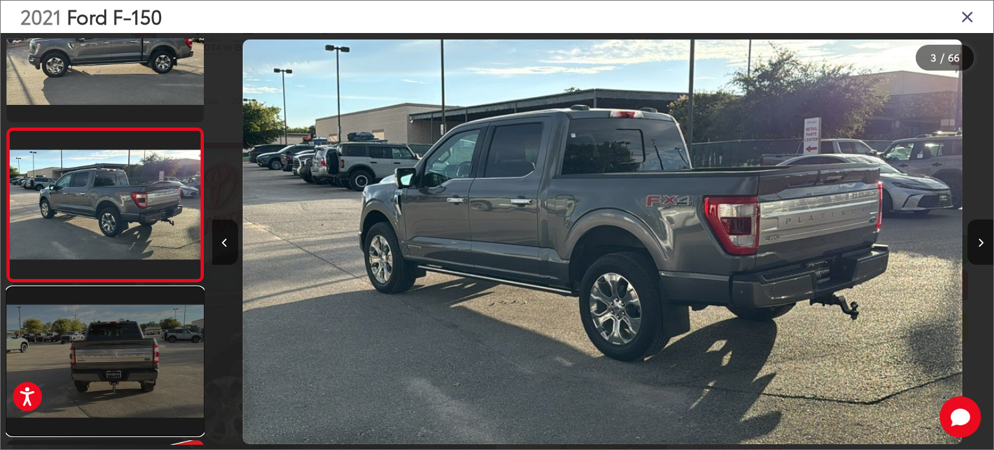
click at [146, 356] on link at bounding box center [104, 361] width 197 height 148
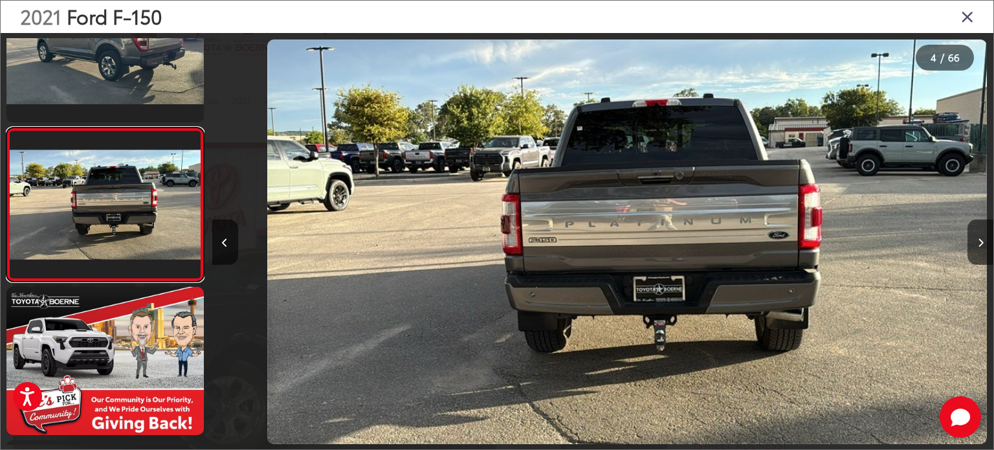
scroll to position [0, 2343]
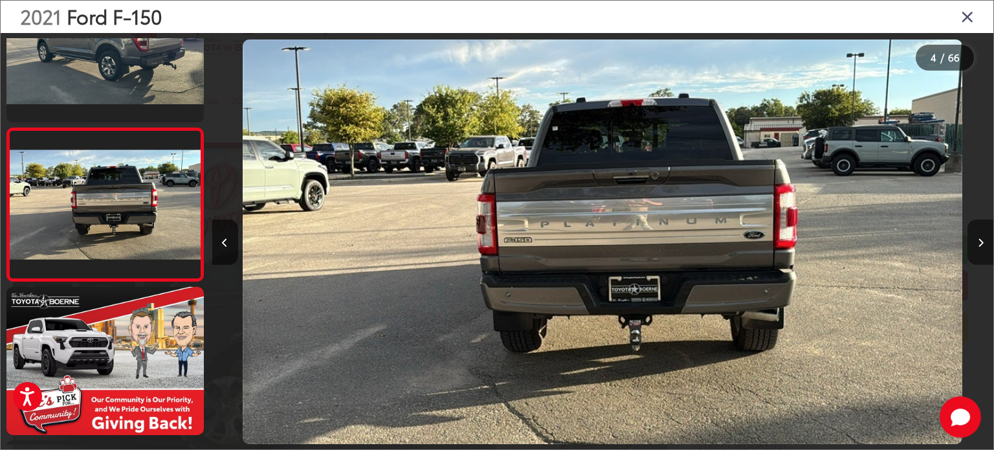
click at [973, 230] on button "Next image" at bounding box center [980, 241] width 26 height 45
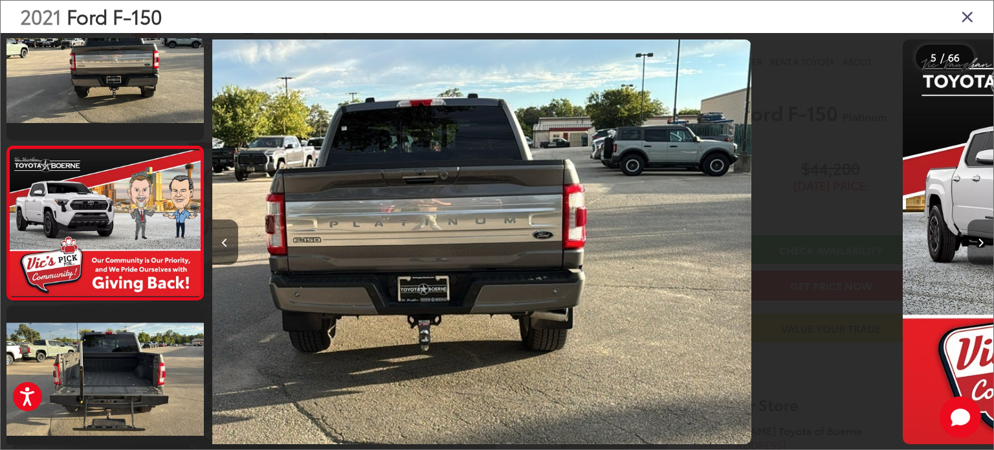
scroll to position [525, 0]
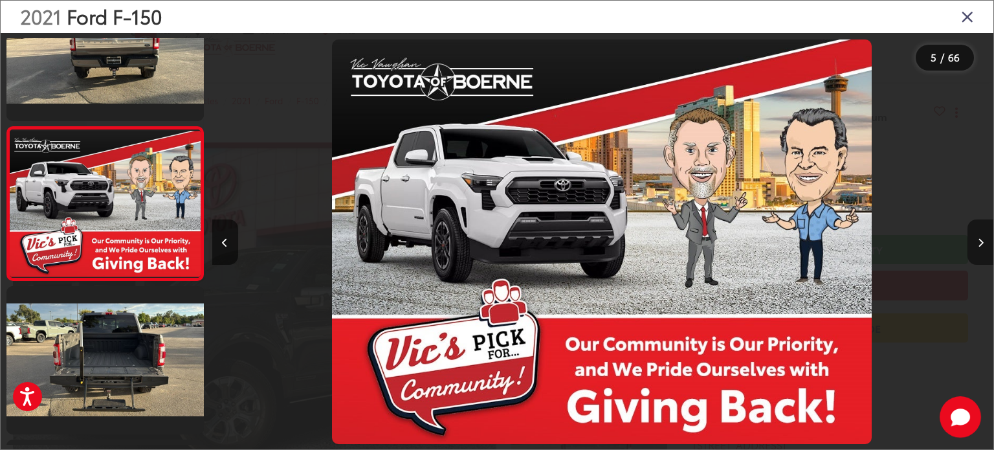
click at [973, 230] on button "Next image" at bounding box center [980, 241] width 26 height 45
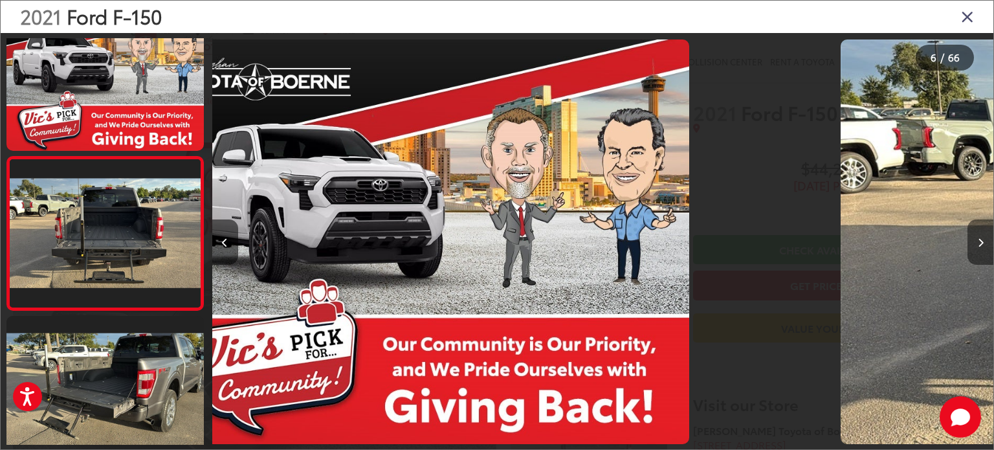
scroll to position [677, 0]
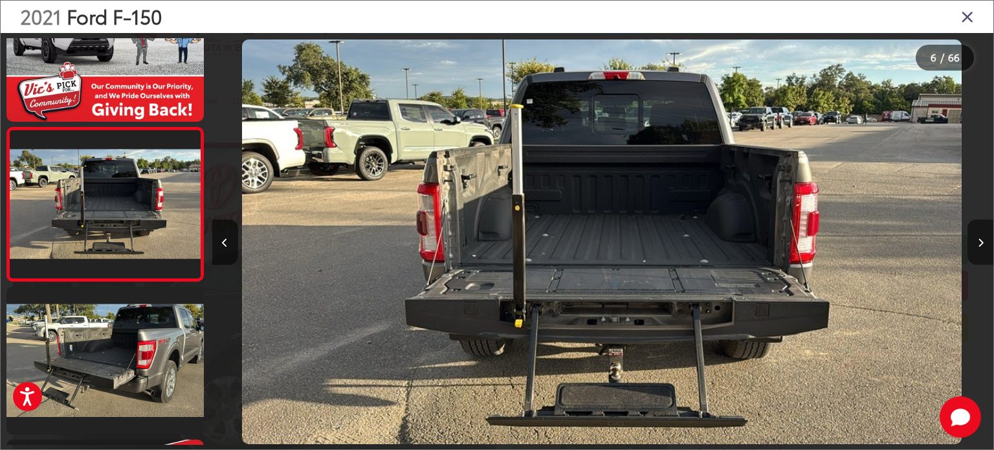
click at [973, 230] on button "Next image" at bounding box center [980, 241] width 26 height 45
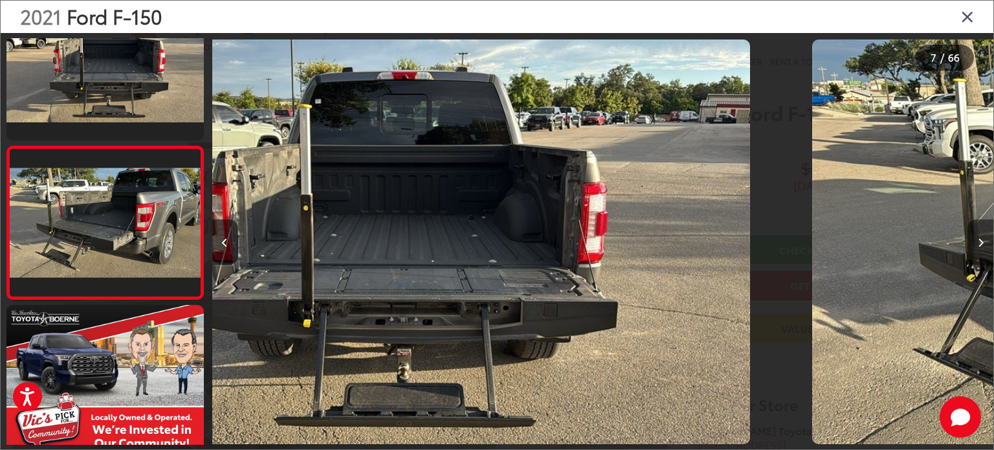
scroll to position [831, 0]
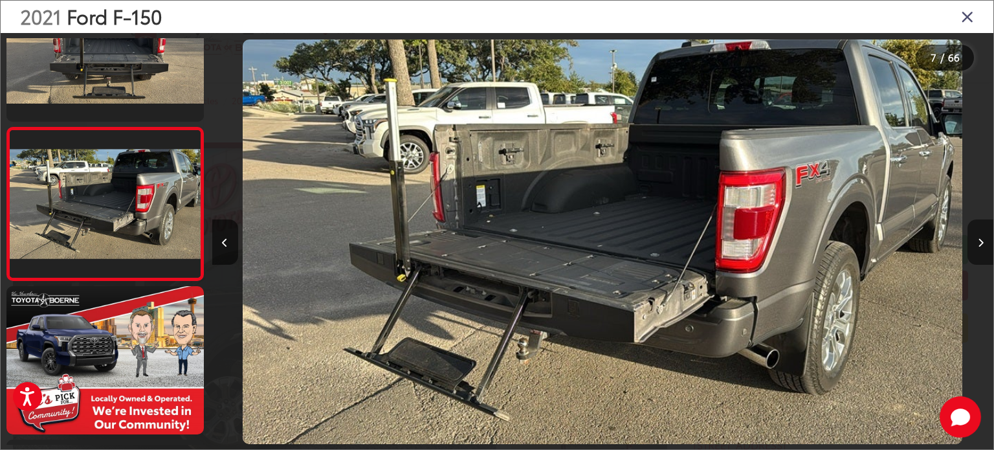
click at [973, 230] on button "Next image" at bounding box center [980, 241] width 26 height 45
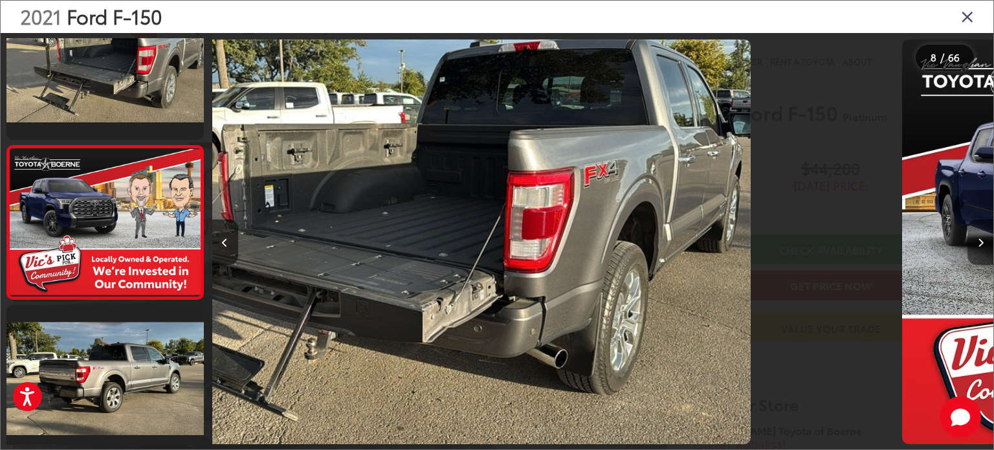
scroll to position [983, 0]
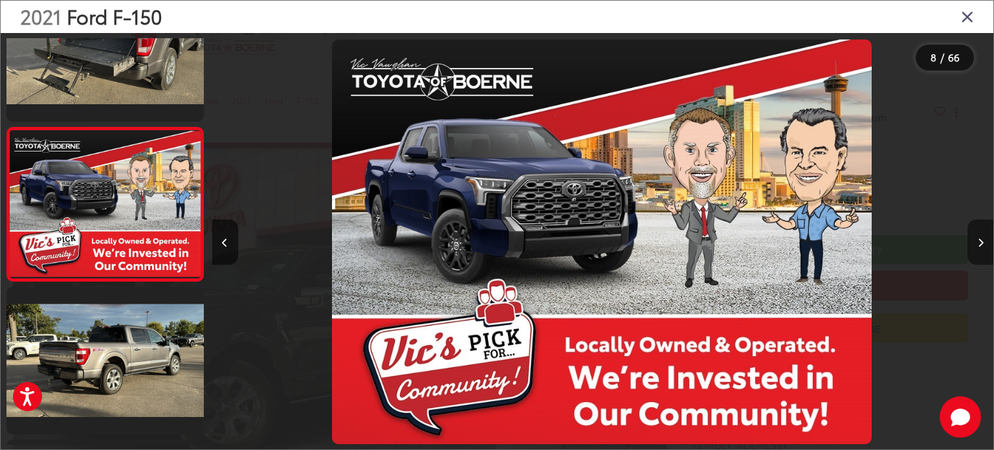
click at [973, 230] on button "Next image" at bounding box center [980, 241] width 26 height 45
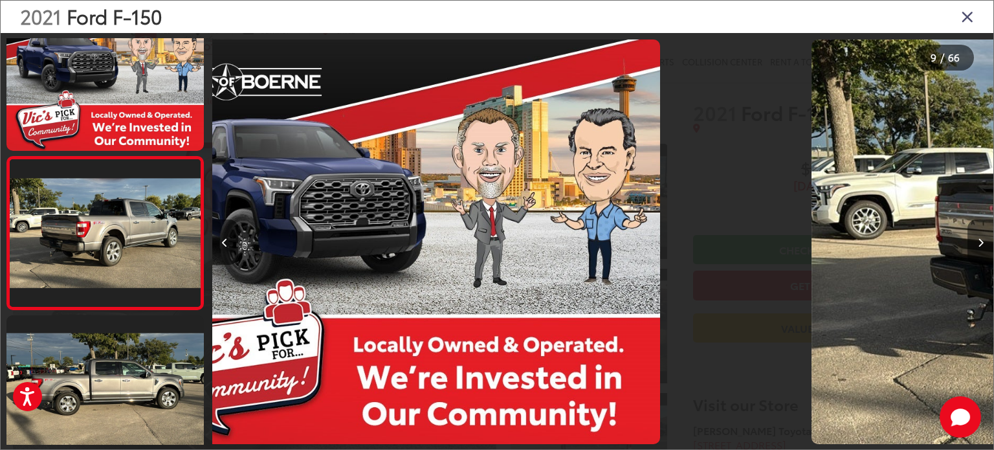
scroll to position [1136, 0]
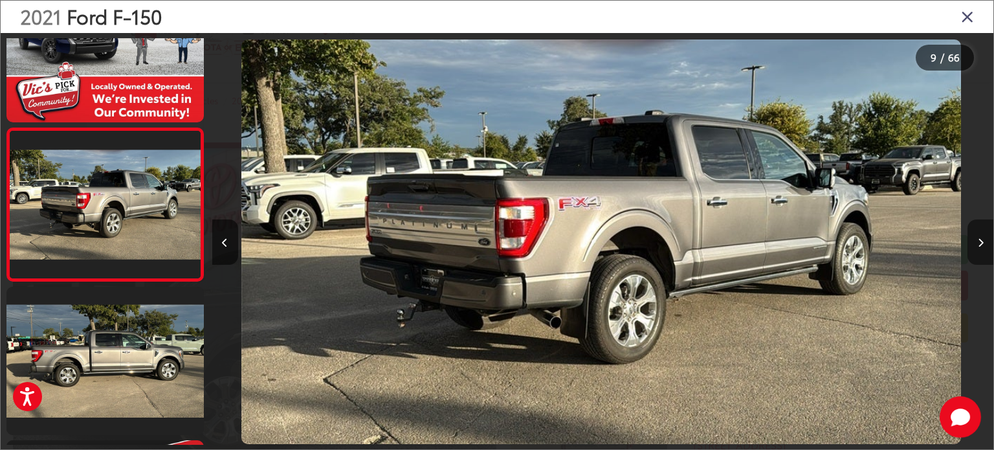
click at [973, 230] on button "Next image" at bounding box center [980, 241] width 26 height 45
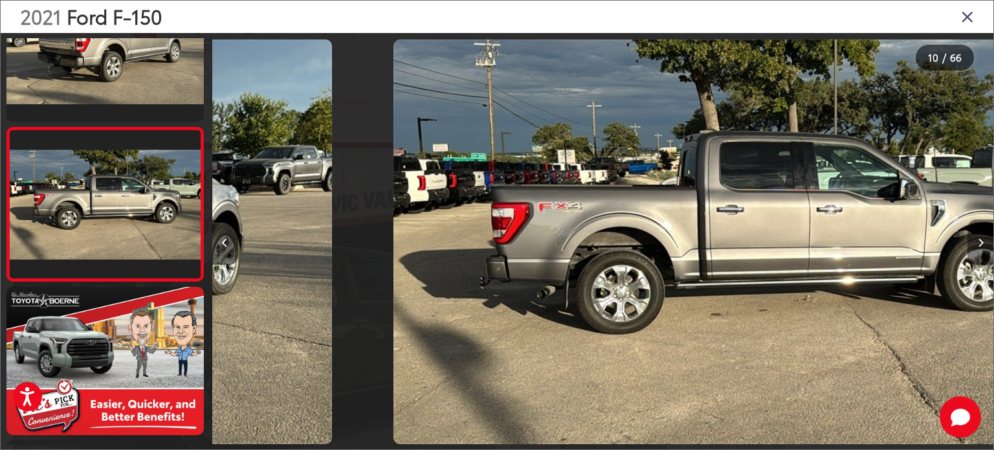
scroll to position [0, 7032]
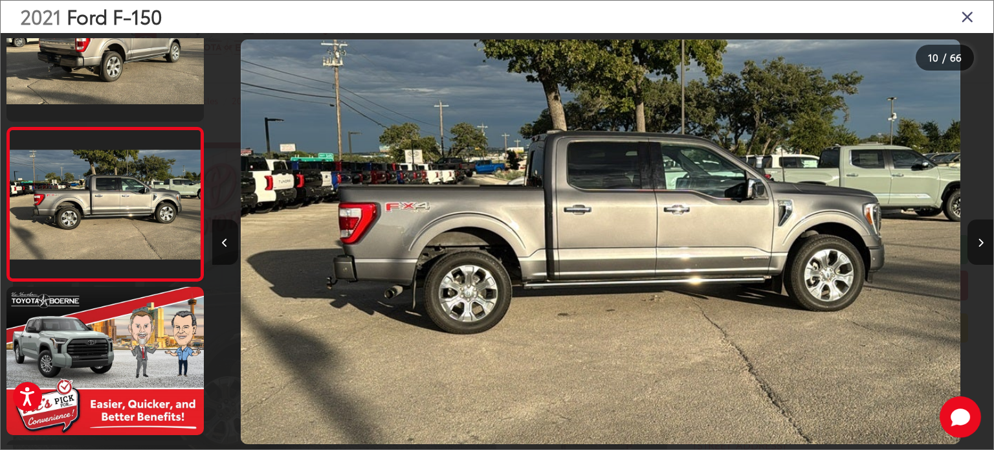
click at [973, 230] on button "Next image" at bounding box center [980, 241] width 26 height 45
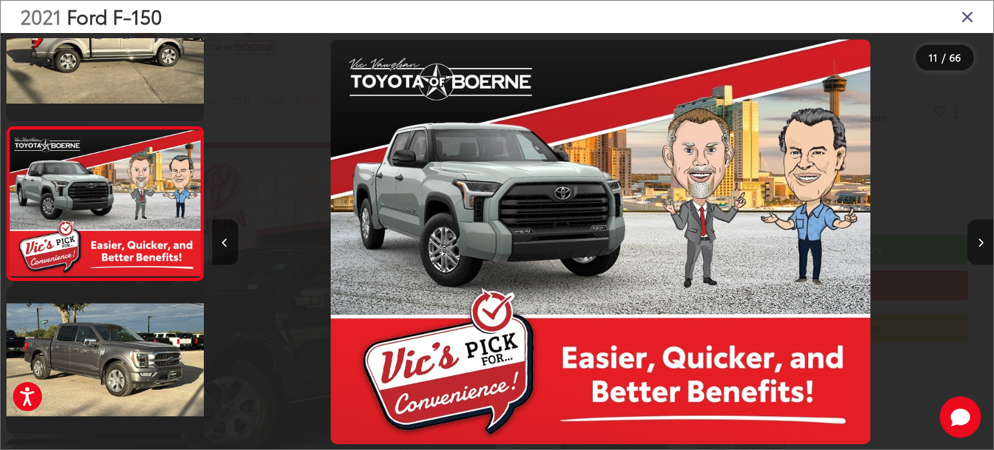
click at [973, 230] on button "Next image" at bounding box center [980, 241] width 26 height 45
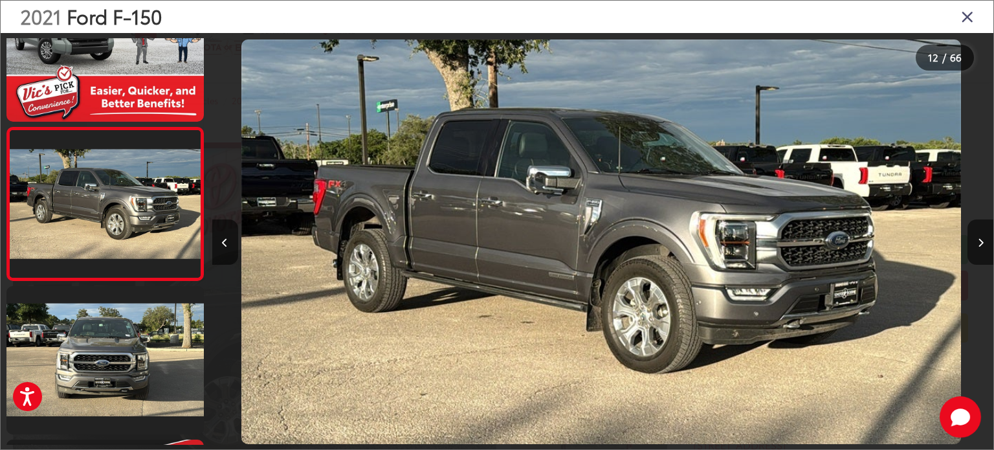
click at [554, 276] on img "2021 Ford F-150 Platinum 11" at bounding box center [600, 241] width 719 height 405
click at [980, 252] on button "Next image" at bounding box center [980, 241] width 26 height 45
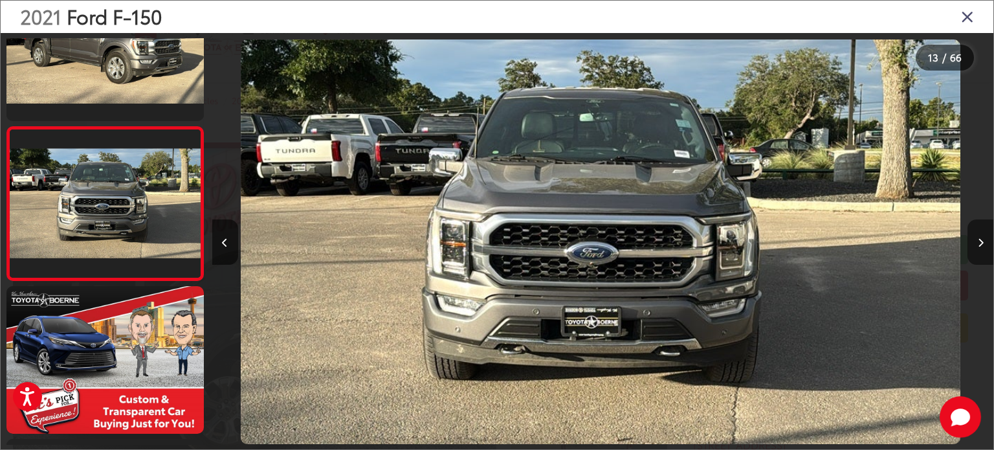
click at [978, 252] on button "Next image" at bounding box center [980, 241] width 26 height 45
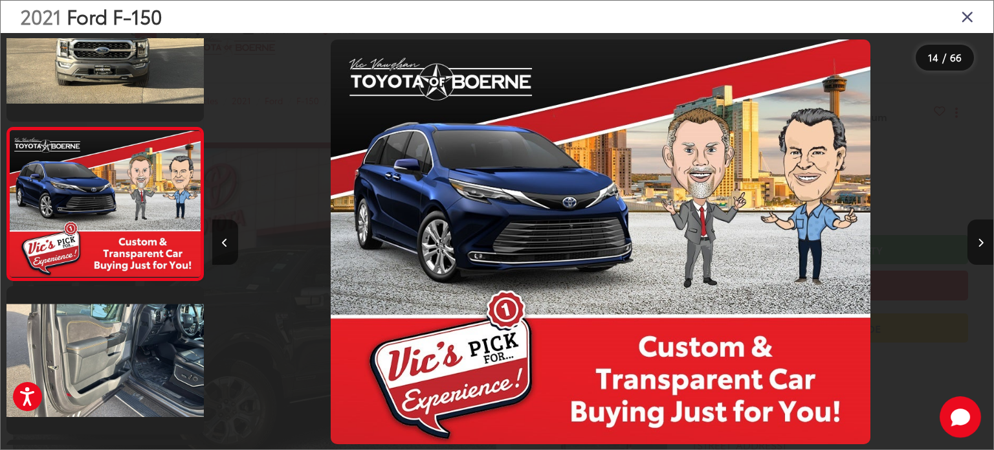
click at [978, 20] on div "2021 Ford F-150" at bounding box center [497, 17] width 992 height 32
click at [973, 17] on div "2021 Ford F-150" at bounding box center [497, 17] width 992 height 32
click at [970, 16] on icon "Close gallery" at bounding box center [967, 16] width 13 height 17
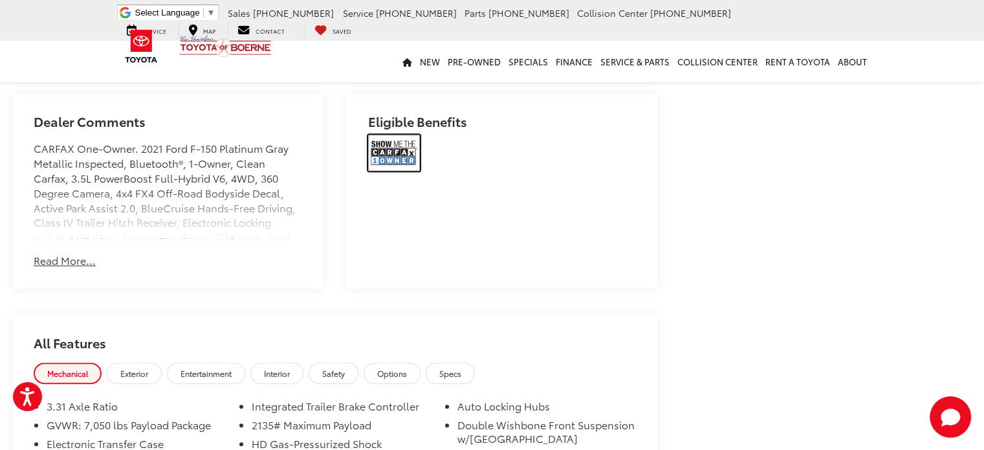
click at [401, 147] on img at bounding box center [394, 153] width 52 height 36
